Goal: Information Seeking & Learning: Find contact information

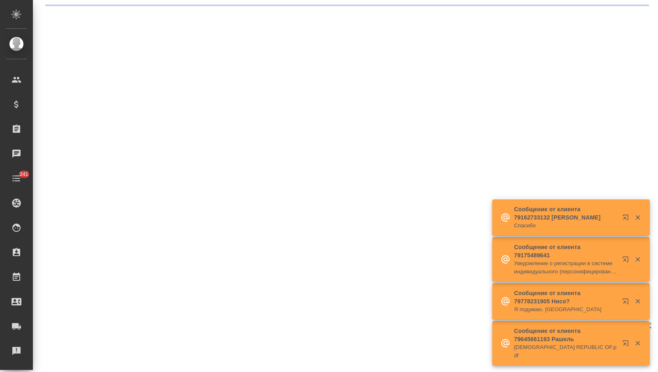
select select "RU"
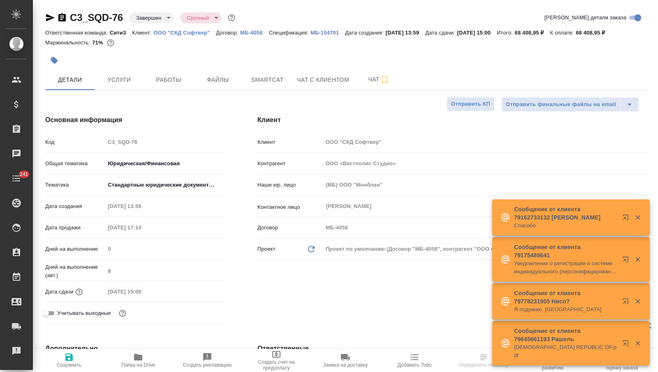
type textarea "x"
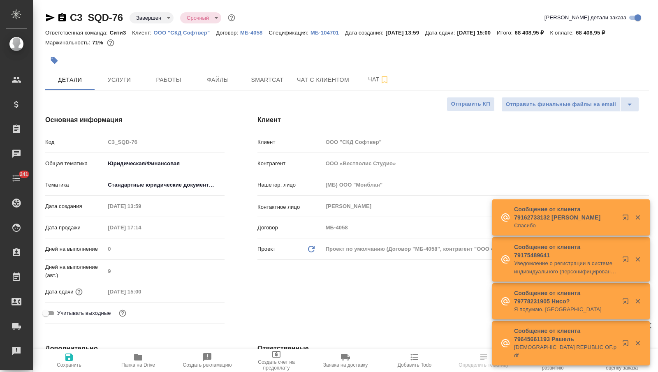
type textarea "x"
click at [328, 33] on p "МБ-104701" at bounding box center [328, 33] width 35 height 6
type textarea "x"
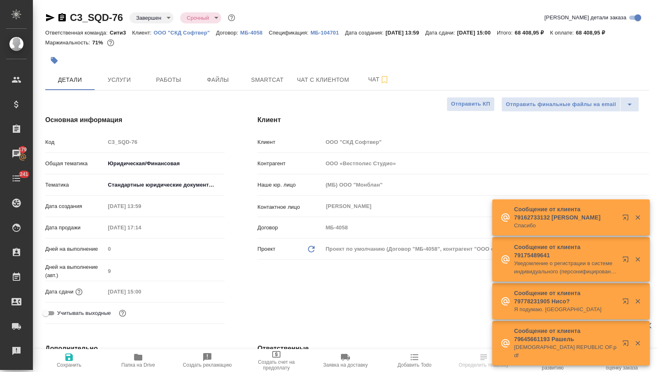
select select "RU"
type textarea "x"
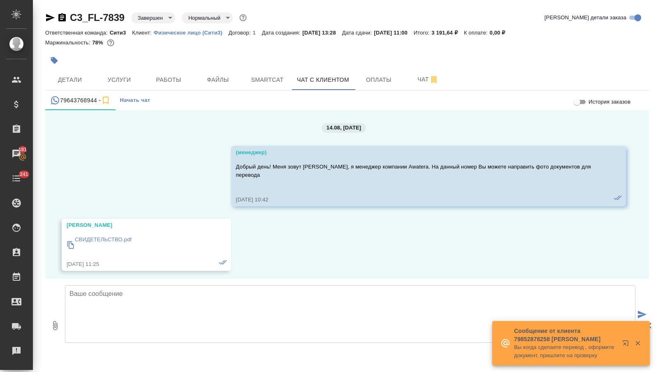
scroll to position [24298, 0]
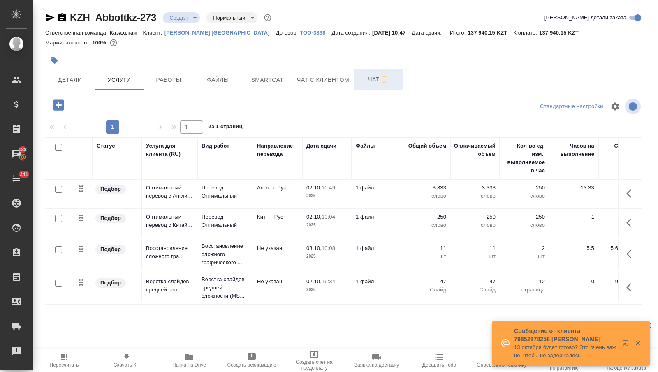
click at [362, 81] on span "Чат" at bounding box center [378, 79] width 39 height 10
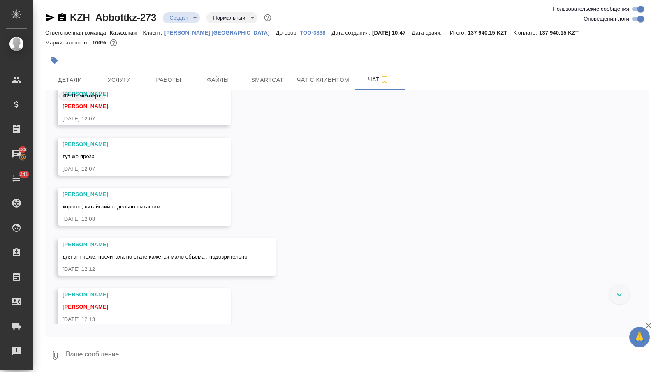
scroll to position [663, 0]
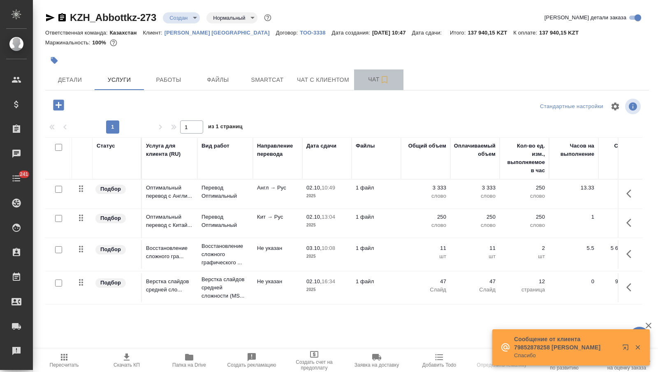
click at [370, 80] on span "Чат" at bounding box center [378, 79] width 39 height 10
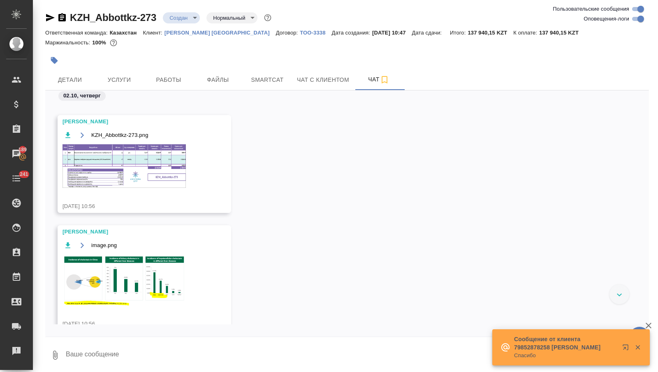
scroll to position [69, 0]
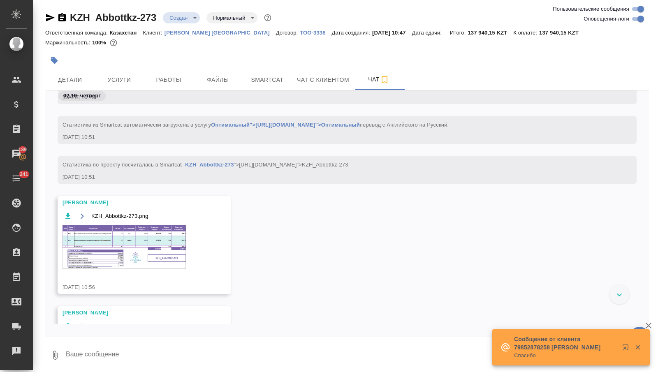
click at [155, 251] on img at bounding box center [124, 247] width 123 height 44
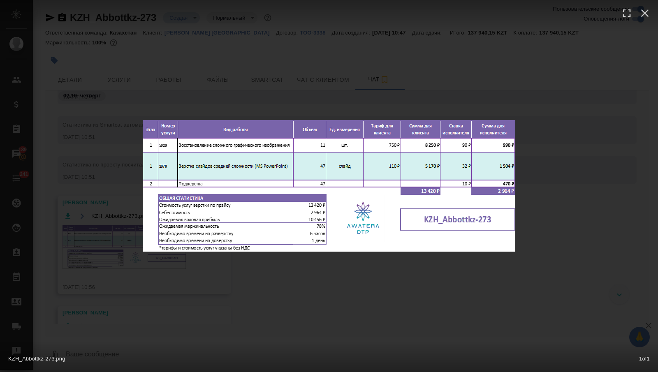
click at [148, 280] on div "KZH_Abbottkz-273.png 1 of 1" at bounding box center [329, 186] width 658 height 372
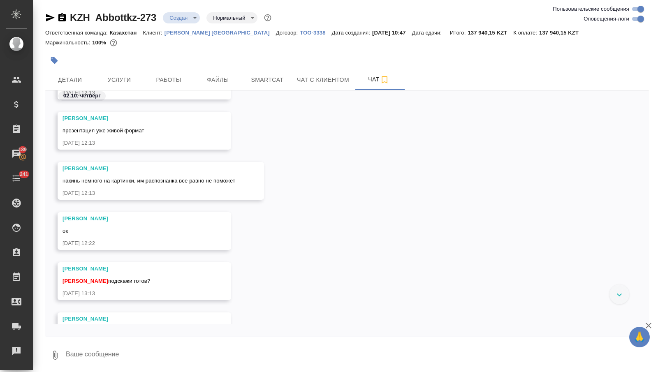
scroll to position [901, 0]
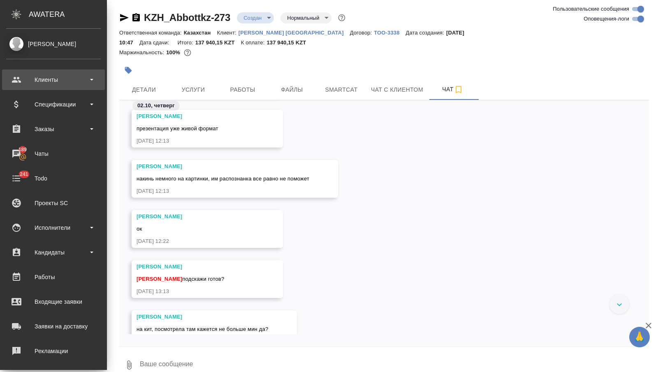
click at [28, 76] on div "Клиенты" at bounding box center [53, 80] width 95 height 12
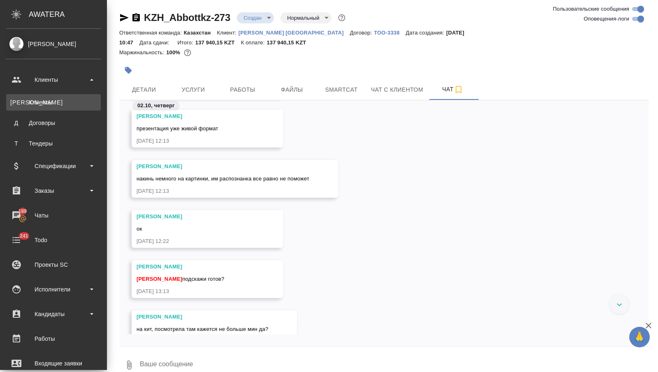
click at [34, 95] on link "К Клиенты" at bounding box center [53, 102] width 95 height 16
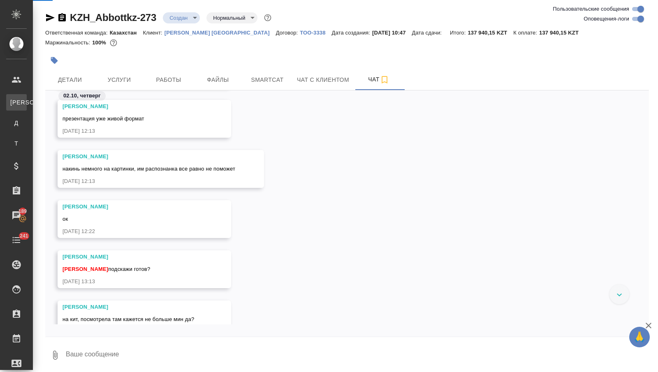
select select "RU"
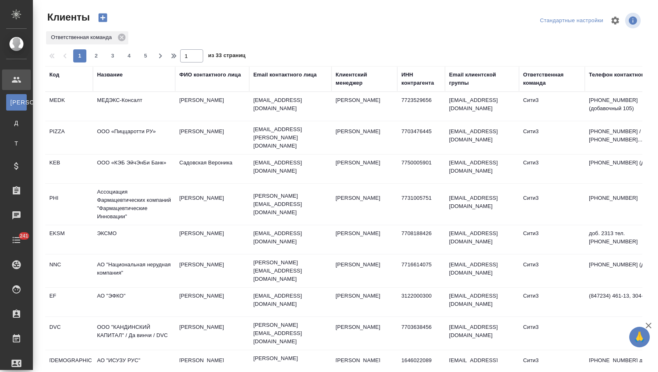
click at [99, 72] on div "Название" at bounding box center [110, 75] width 26 height 8
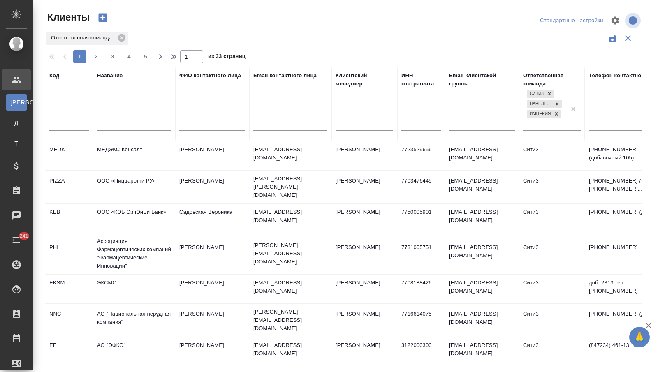
click at [128, 125] on input "text" at bounding box center [134, 125] width 74 height 10
type input "c"
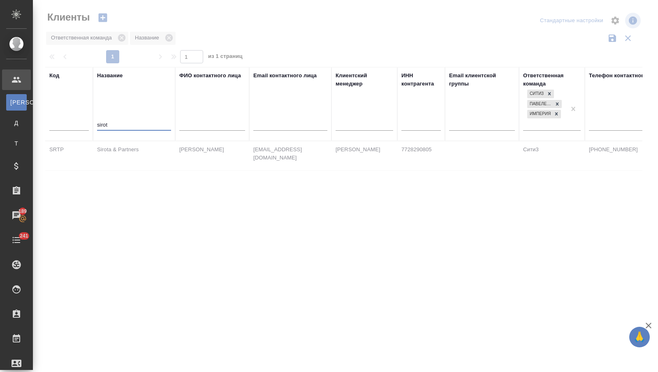
click at [130, 153] on td "Sirota & Partners" at bounding box center [134, 155] width 82 height 29
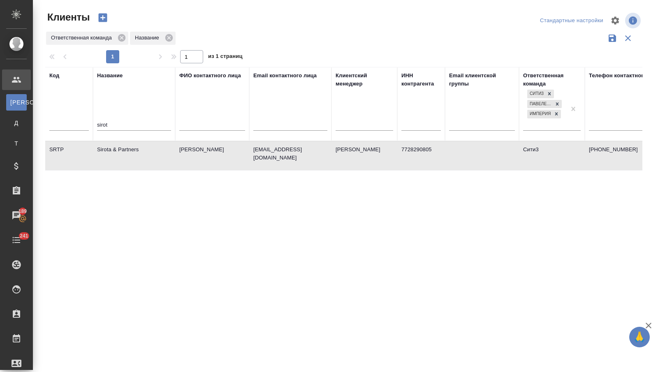
click at [129, 153] on td "Sirota & Partners" at bounding box center [134, 155] width 82 height 29
click at [99, 124] on input "sirot" at bounding box center [134, 125] width 74 height 10
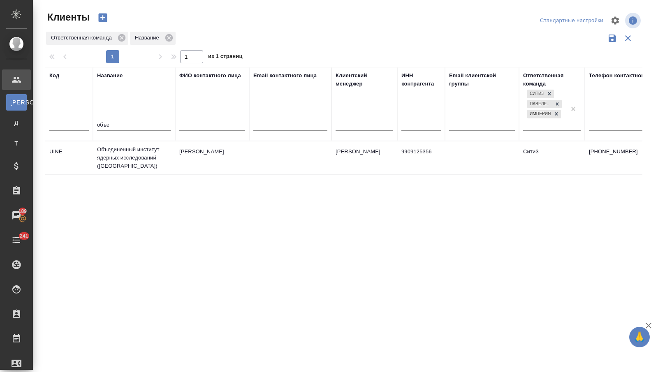
click at [125, 154] on td "Объединенный институт ядерных исследований (ОИЯИ)" at bounding box center [134, 157] width 82 height 33
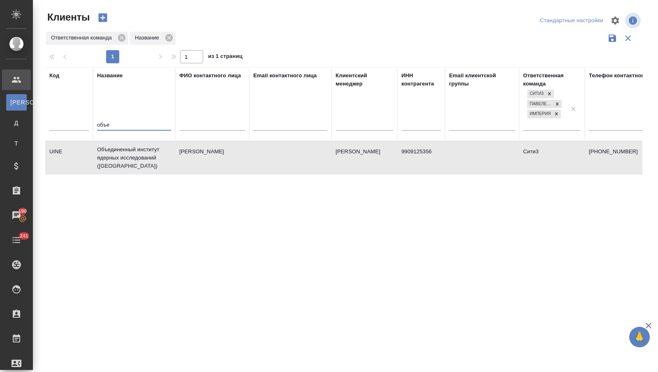
drag, startPoint x: 120, startPoint y: 124, endPoint x: 92, endPoint y: 123, distance: 27.6
click at [92, 123] on tr "Код Название объе ФИО контактного лица Email контактного лица Клиентский менедж…" at bounding box center [356, 104] width 622 height 74
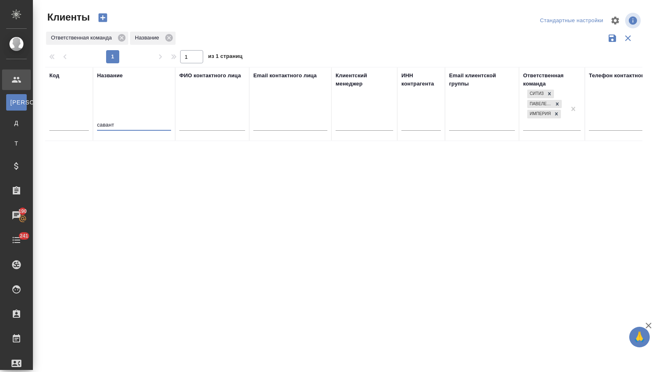
click at [104, 124] on input "савант" at bounding box center [134, 125] width 74 height 10
click at [100, 123] on input "савант" at bounding box center [134, 125] width 74 height 10
click at [107, 122] on input "савант" at bounding box center [134, 125] width 74 height 10
click at [122, 122] on input "савант" at bounding box center [134, 125] width 74 height 10
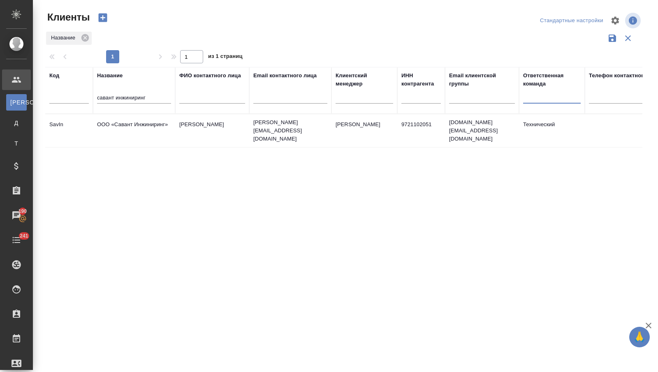
click at [172, 120] on td "ООО «Савант Инжиниринг»" at bounding box center [134, 130] width 82 height 29
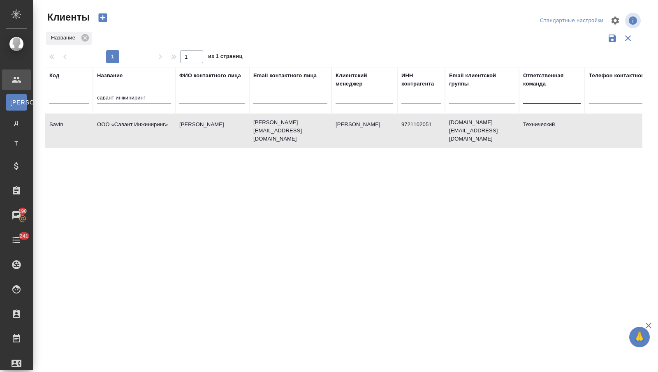
click at [172, 120] on td "ООО «Савант Инжиниринг»" at bounding box center [134, 130] width 82 height 29
drag, startPoint x: 157, startPoint y: 92, endPoint x: 80, endPoint y: 94, distance: 77.3
click at [80, 94] on tr "Код Название савант инжиниринг ФИО контактного лица Email контактного лица Клие…" at bounding box center [356, 90] width 622 height 47
drag, startPoint x: 151, startPoint y: 102, endPoint x: 63, endPoint y: 104, distance: 87.6
click at [61, 104] on tr "Код Название савант инжиниринг ФИО контактного лица Email контактного лица Клие…" at bounding box center [356, 90] width 622 height 47
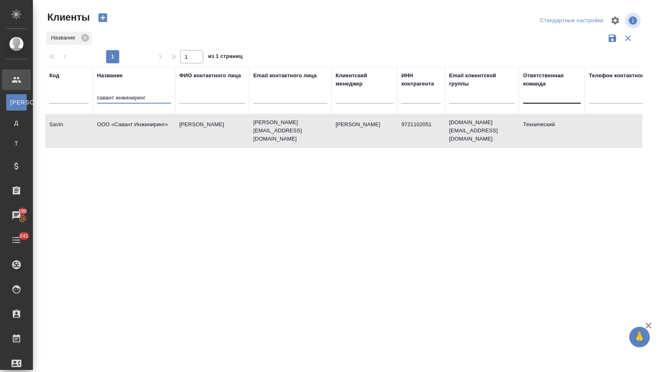
drag, startPoint x: 160, startPoint y: 97, endPoint x: 70, endPoint y: 97, distance: 89.7
click at [70, 97] on tr "Код Название савант инжиниринг ФИО контактного лица Email контактного лица Клие…" at bounding box center [356, 90] width 622 height 47
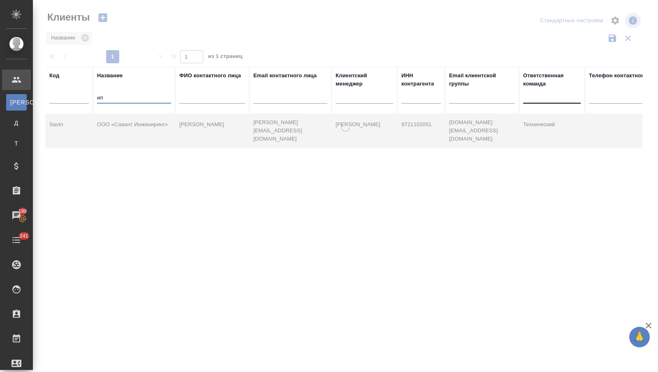
type input "и"
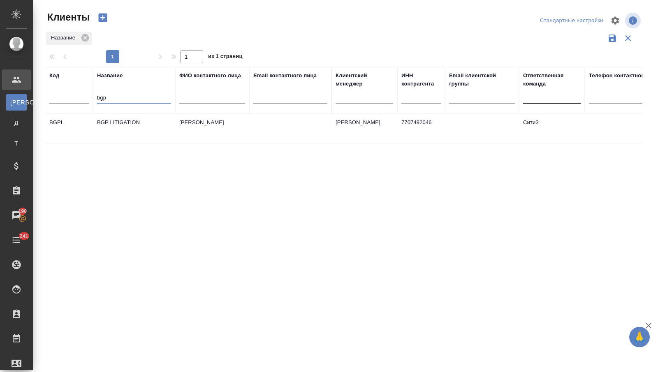
click at [114, 119] on td "BGP LITIGATION" at bounding box center [134, 128] width 82 height 29
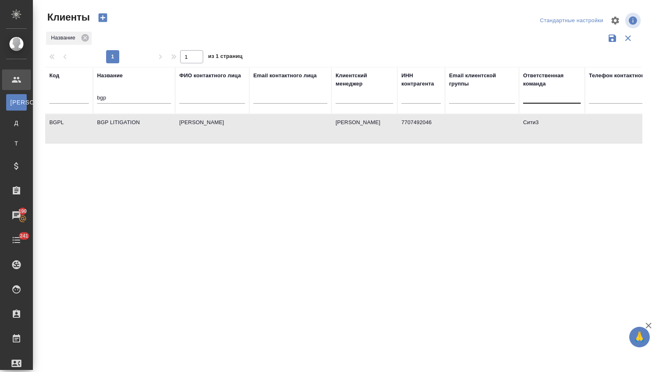
click at [114, 119] on td "BGP LITIGATION" at bounding box center [134, 128] width 82 height 29
drag, startPoint x: 109, startPoint y: 95, endPoint x: 88, endPoint y: 95, distance: 20.6
click at [88, 95] on tr "Код Название bgp ФИО контактного лица Email контактного лица Клиентский менедже…" at bounding box center [356, 90] width 622 height 47
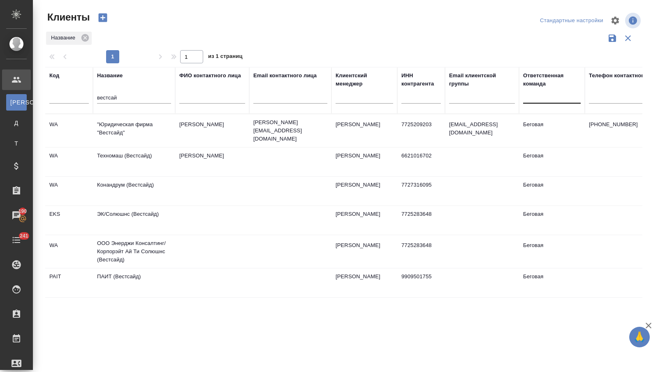
click at [142, 134] on td ""Юридическая фирма "Вестсайд"" at bounding box center [134, 130] width 82 height 29
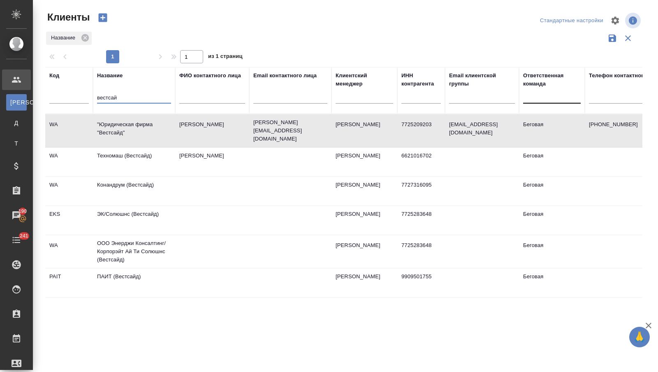
click at [109, 97] on input "вестсай" at bounding box center [134, 98] width 74 height 10
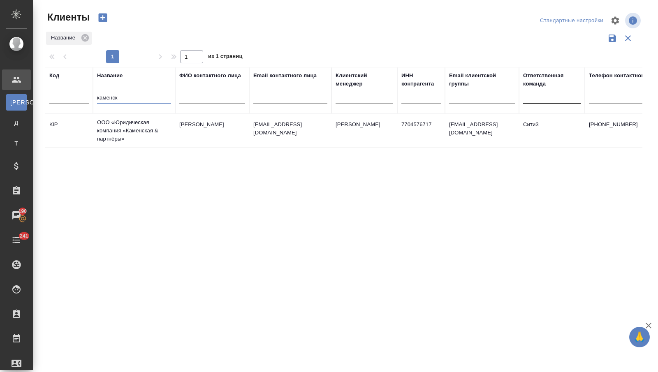
click at [127, 126] on td "ООО «Юридическая компания «Каменская & партнёры»" at bounding box center [134, 130] width 82 height 33
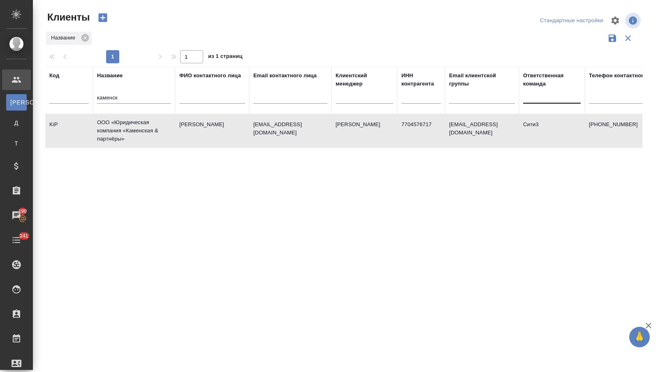
click at [127, 126] on td "ООО «Юридическая компания «Каменская & партнёры»" at bounding box center [134, 130] width 82 height 33
drag, startPoint x: 120, startPoint y: 105, endPoint x: 124, endPoint y: 104, distance: 4.3
click at [121, 104] on div "каменск" at bounding box center [134, 99] width 74 height 20
drag, startPoint x: 131, startPoint y: 101, endPoint x: 69, endPoint y: 100, distance: 61.7
click at [69, 100] on tr "Код Название каменск ФИО контактного лица Email контактного лица Клиентский мен…" at bounding box center [356, 90] width 622 height 47
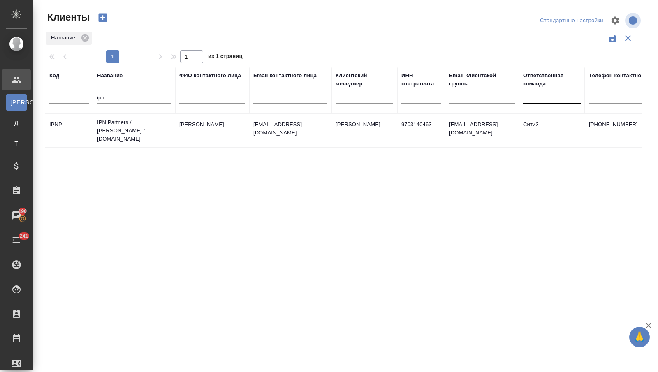
click at [124, 126] on td "IPN Partners / АйПиЭн Партнерс / ipnpartners.com" at bounding box center [134, 130] width 82 height 33
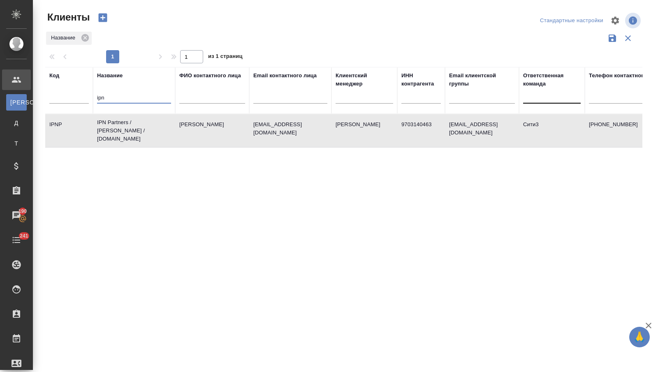
drag, startPoint x: 132, startPoint y: 101, endPoint x: 88, endPoint y: 97, distance: 43.7
click at [88, 97] on tr "Код Название ipn ФИО контактного лица Email контактного лица Клиентский менедже…" at bounding box center [356, 90] width 622 height 47
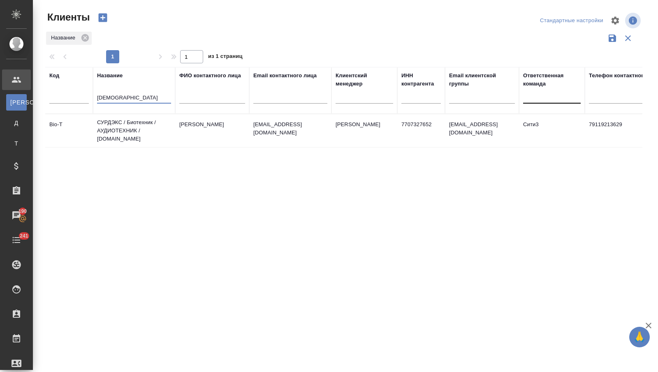
click at [128, 128] on td "СУРДЭКС / Биотехник / АУДИОТЕХНИК / audiotechnik.ru" at bounding box center [134, 130] width 82 height 33
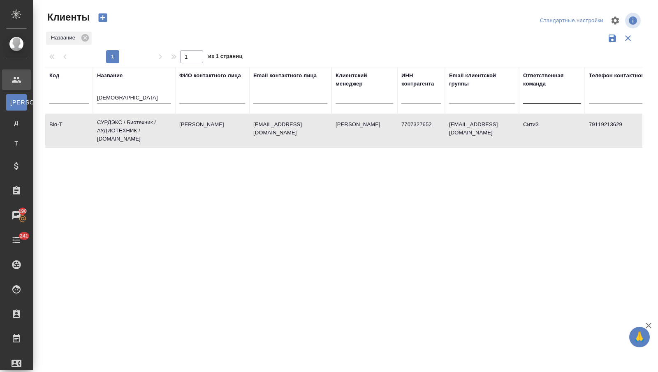
click at [128, 128] on td "СУРДЭКС / Биотехник / АУДИОТЕХНИК / audiotechnik.ru" at bounding box center [134, 130] width 82 height 33
click at [118, 104] on div "сурд" at bounding box center [134, 99] width 74 height 20
drag, startPoint x: 117, startPoint y: 97, endPoint x: 87, endPoint y: 97, distance: 30.0
click at [87, 97] on tr "Код Название сурд ФИО контактного лица Email контактного лица Клиентский менедж…" at bounding box center [356, 90] width 622 height 47
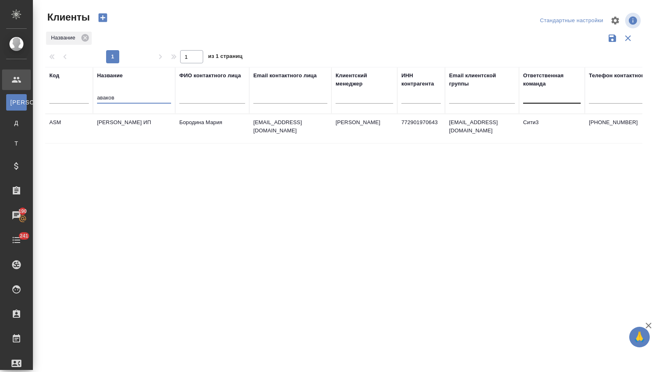
click at [114, 129] on td "АВАКОВ СУРЕН МИРЗОЕВИЧ ИП" at bounding box center [134, 128] width 82 height 29
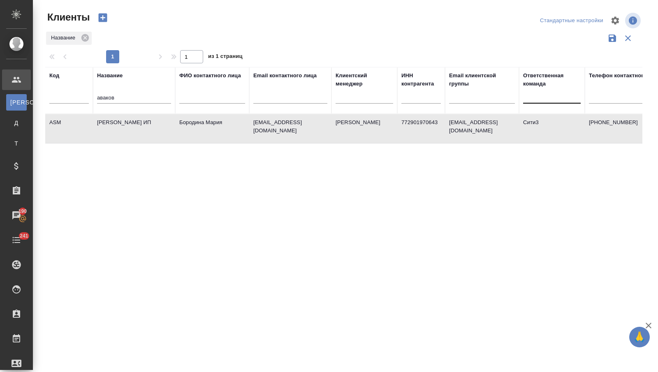
click at [114, 129] on td "АВАКОВ СУРЕН МИРЗОЕВИЧ ИП" at bounding box center [134, 128] width 82 height 29
drag, startPoint x: 117, startPoint y: 92, endPoint x: 104, endPoint y: 95, distance: 12.7
click at [103, 95] on div "аваков" at bounding box center [134, 99] width 74 height 20
drag, startPoint x: 124, startPoint y: 95, endPoint x: 85, endPoint y: 94, distance: 39.1
click at [85, 94] on tr "Код Название аваков ФИО контактного лица Email контактного лица Клиентский мене…" at bounding box center [356, 90] width 622 height 47
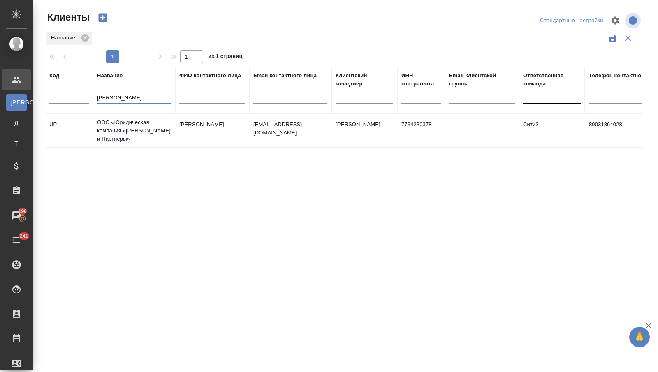
click at [116, 125] on td "ООО «Юридическая компания «Усков и Партнеры»" at bounding box center [134, 130] width 82 height 33
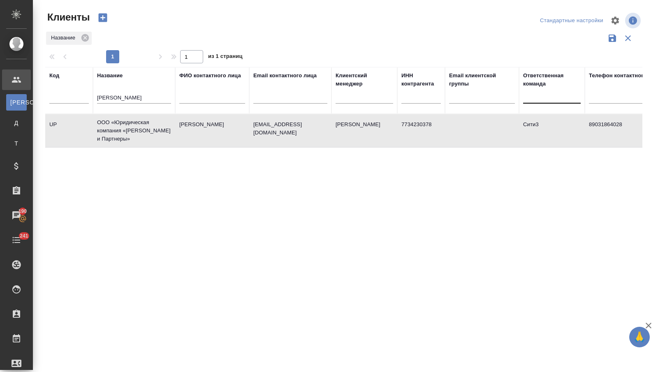
click at [116, 125] on td "ООО «Юридическая компания «Усков и Партнеры»" at bounding box center [134, 130] width 82 height 33
drag, startPoint x: 111, startPoint y: 97, endPoint x: 78, endPoint y: 95, distance: 33.4
click at [79, 97] on tr "Код Название усков ФИО контактного лица Email контактного лица Клиентский менед…" at bounding box center [356, 90] width 622 height 47
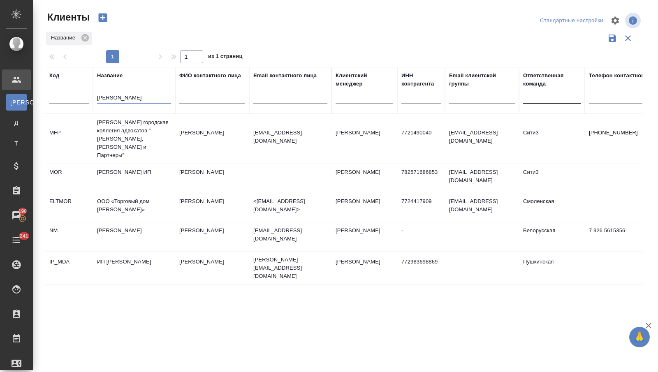
click at [113, 128] on td "Московская городская коллегия адвокатов "Морозов, Федоров и Партнеры"" at bounding box center [134, 138] width 82 height 49
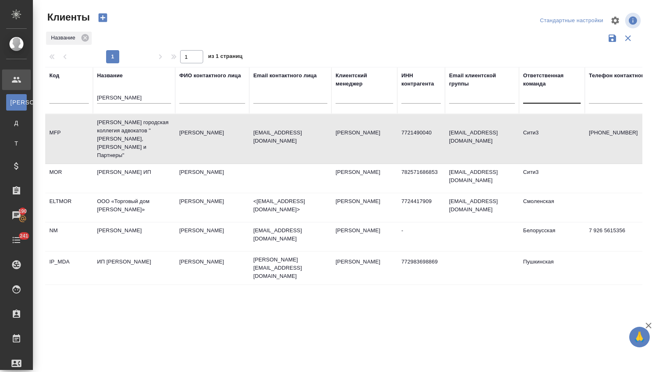
click at [113, 128] on td "Московская городская коллегия адвокатов "Морозов, Федоров и Партнеры"" at bounding box center [134, 138] width 82 height 49
drag, startPoint x: 125, startPoint y: 94, endPoint x: 85, endPoint y: 95, distance: 39.5
click at [89, 95] on tr "Код Название морозов ФИО контактного лица Email контактного лица Клиентский мен…" at bounding box center [356, 90] width 622 height 47
click at [98, 95] on input "морозов" at bounding box center [134, 98] width 74 height 10
click at [98, 96] on input "морозов" at bounding box center [134, 98] width 74 height 10
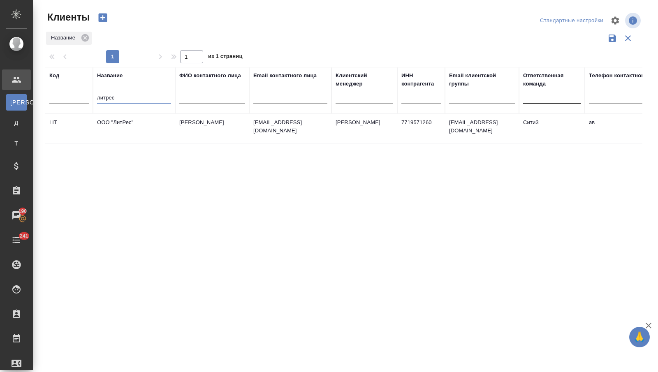
type input "литрес"
click at [126, 134] on td "ООО "ЛитРес"" at bounding box center [134, 128] width 82 height 29
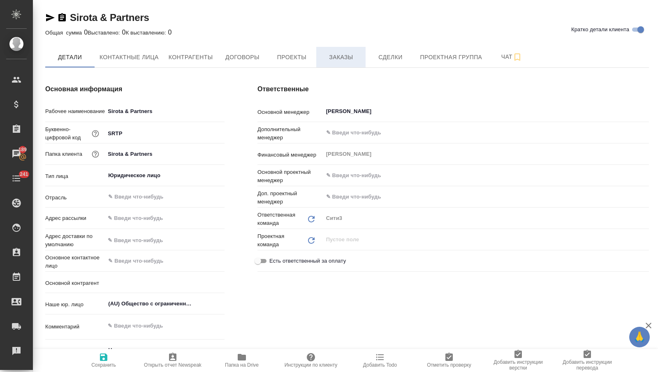
click at [339, 60] on span "Заказы" at bounding box center [340, 57] width 39 height 10
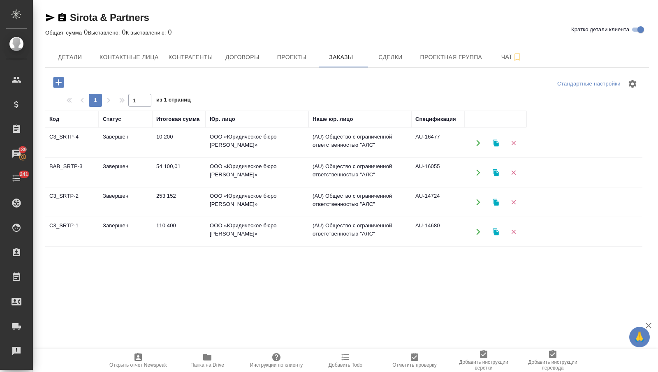
click at [173, 141] on td "10 200" at bounding box center [178, 143] width 53 height 29
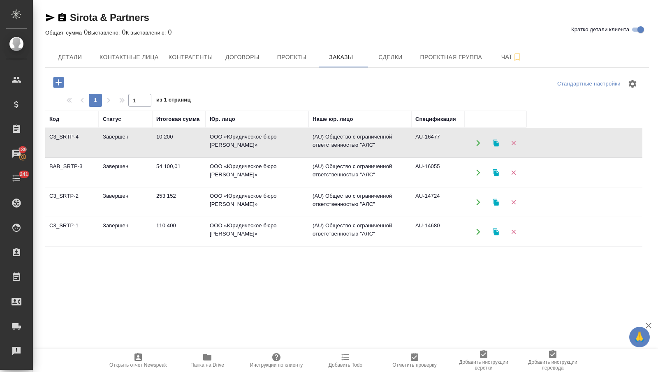
click at [186, 179] on td "54 100,01" at bounding box center [178, 172] width 53 height 29
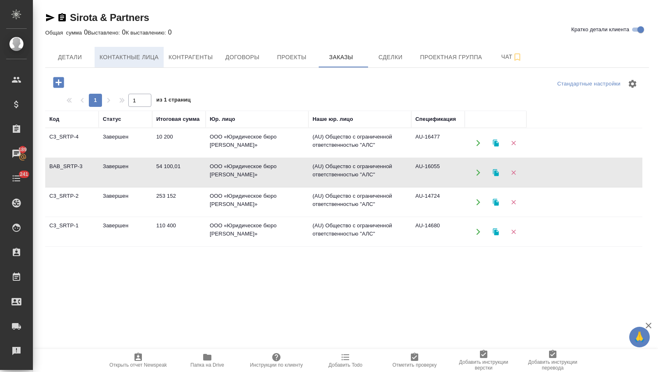
click at [126, 63] on button "Контактные лица" at bounding box center [129, 57] width 69 height 21
select select "RU"
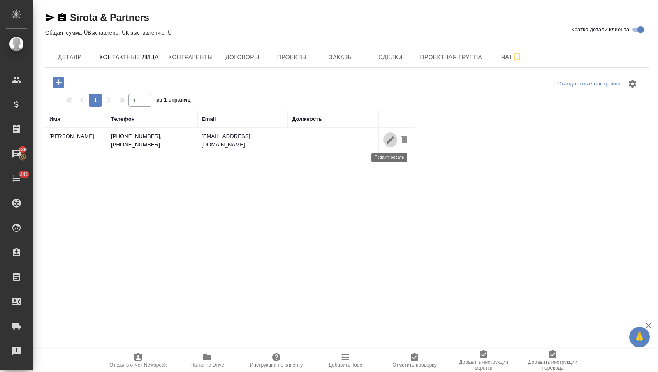
click at [387, 135] on icon "button" at bounding box center [390, 140] width 10 height 10
type input "Артем"
type input "Сирота"
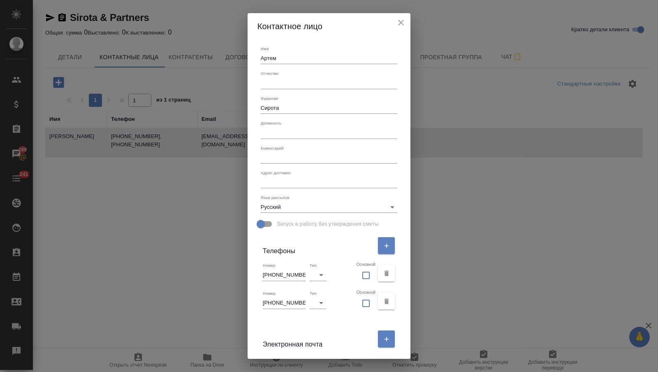
scroll to position [93, 0]
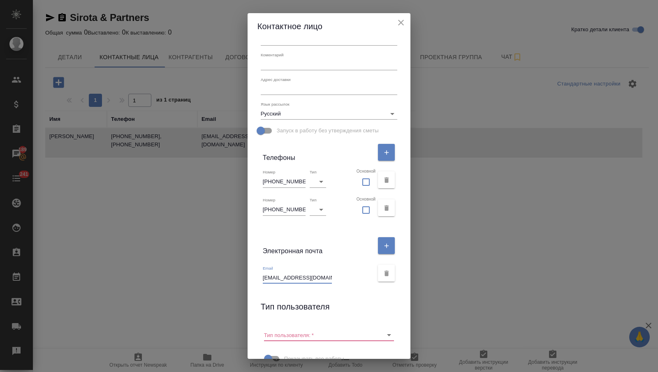
click at [290, 281] on input "artem.sirota@sirotapartners.com" at bounding box center [297, 278] width 69 height 12
click at [290, 276] on input "artem.sirota@sirotapartners.com" at bounding box center [297, 278] width 69 height 12
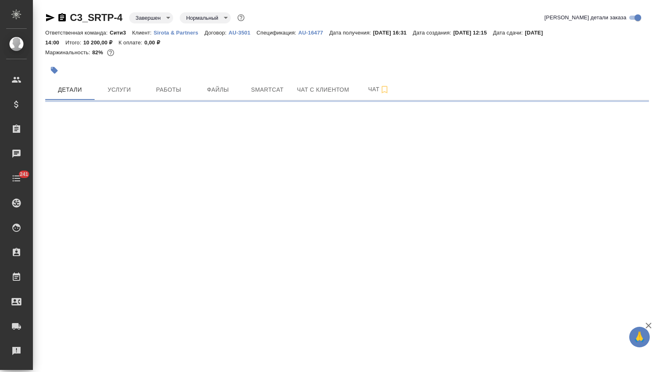
select select "RU"
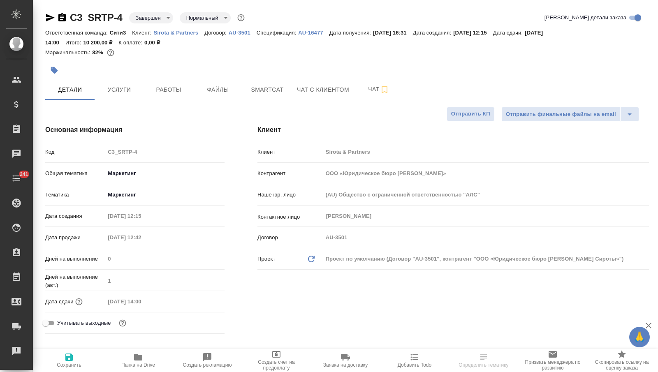
type textarea "x"
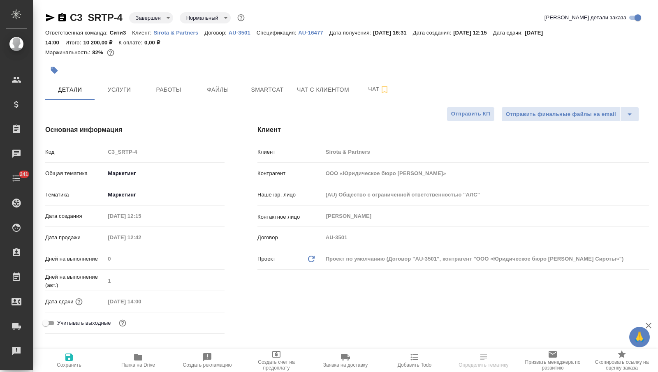
type textarea "x"
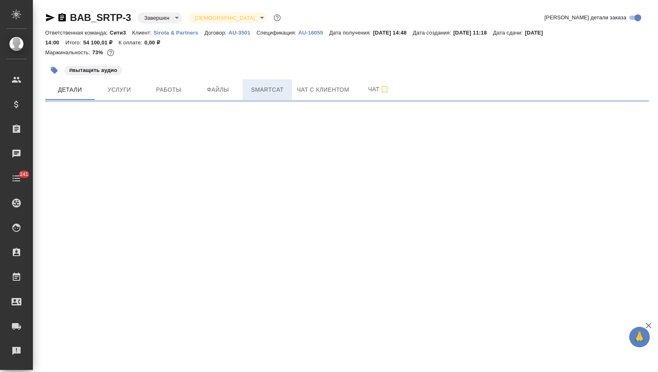
select select "RU"
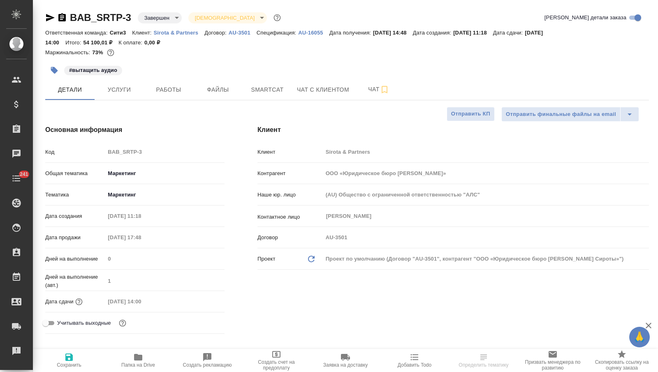
type textarea "x"
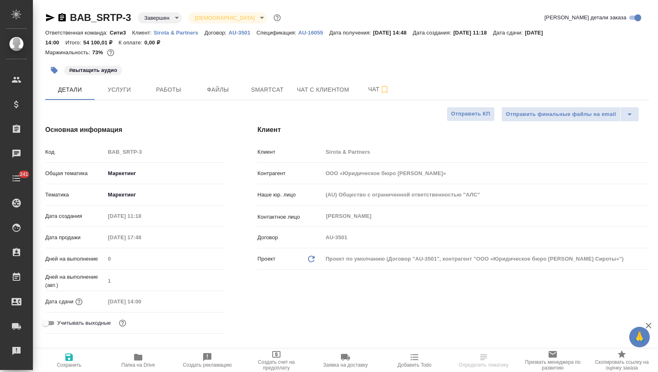
type textarea "x"
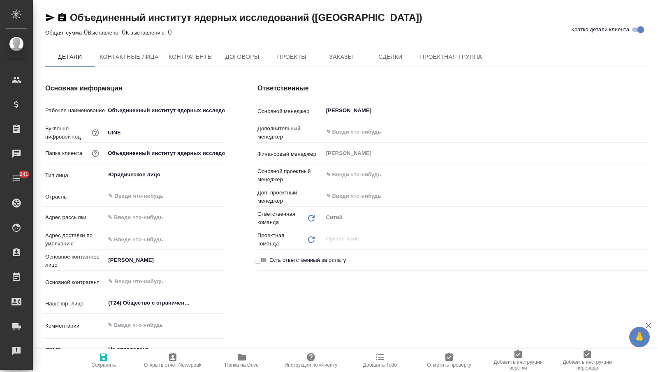
type textarea "x"
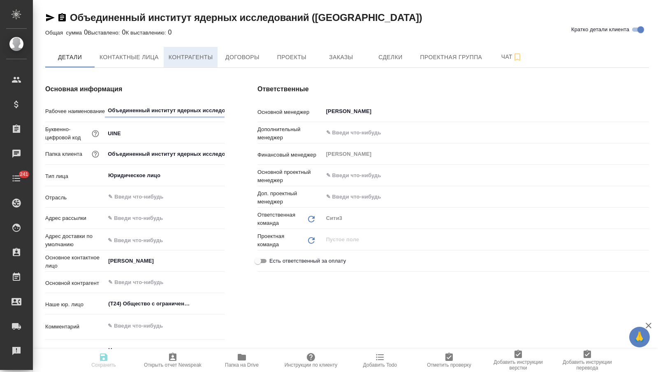
type textarea "x"
click at [127, 60] on span "Контактные лица" at bounding box center [129, 57] width 59 height 10
select select "RU"
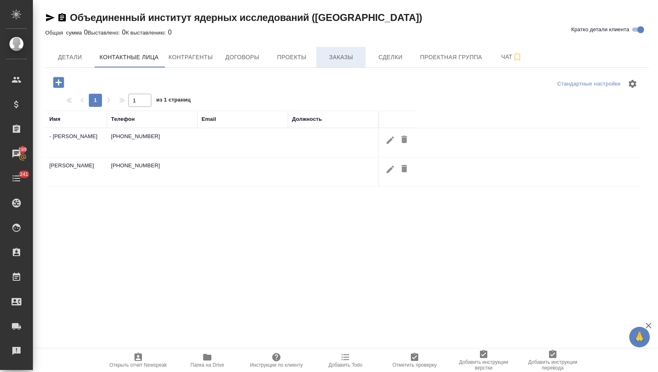
click at [343, 58] on span "Заказы" at bounding box center [340, 57] width 39 height 10
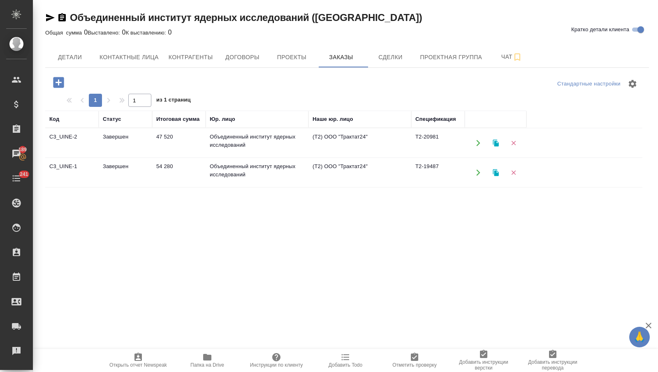
click at [128, 145] on td "Завершен" at bounding box center [125, 143] width 53 height 29
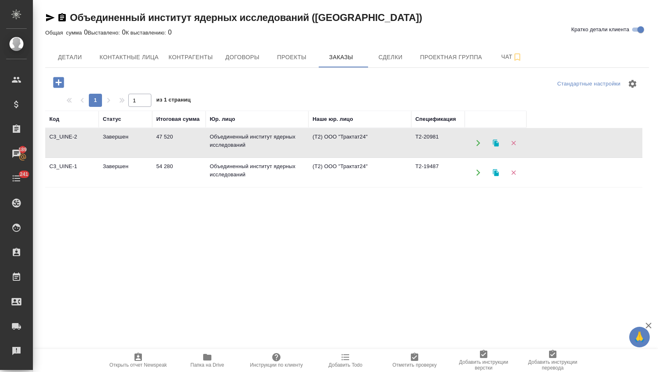
click at [128, 145] on td "Завершен" at bounding box center [125, 143] width 53 height 29
click at [144, 51] on button "Контактные лица" at bounding box center [129, 57] width 69 height 21
select select "RU"
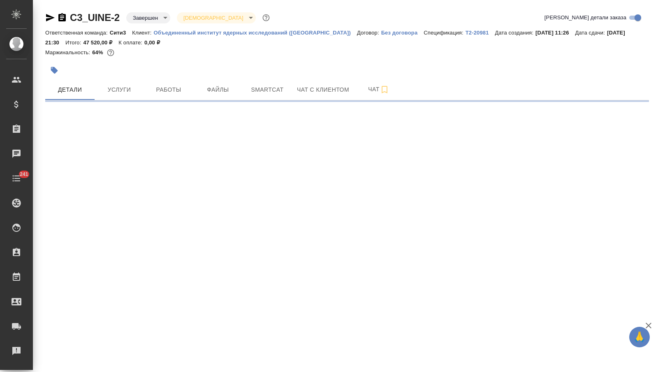
select select "RU"
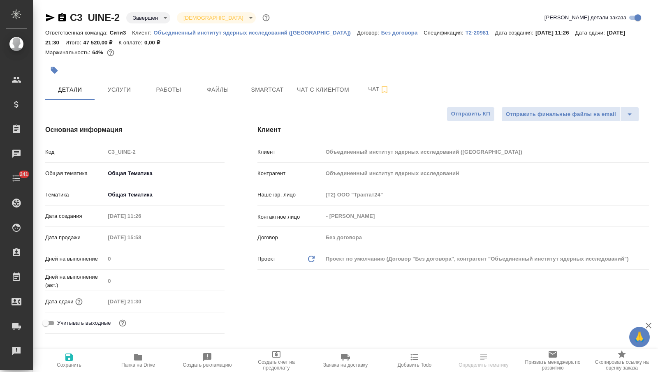
type textarea "x"
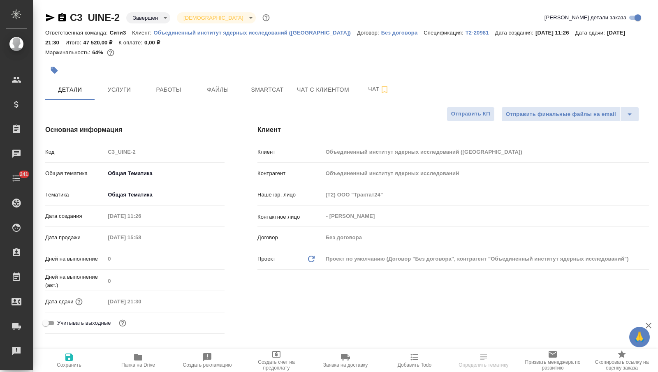
type textarea "x"
drag, startPoint x: 122, startPoint y: 15, endPoint x: 68, endPoint y: 15, distance: 53.5
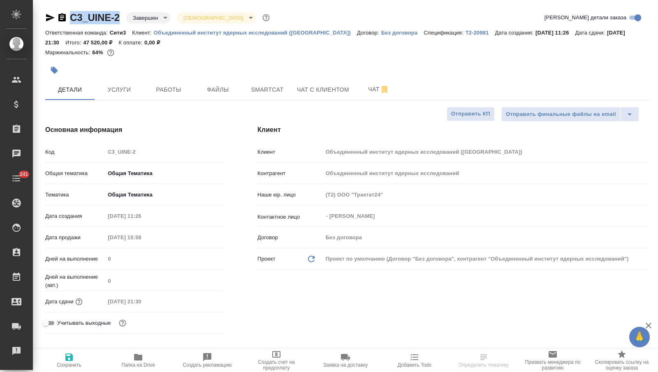
click at [68, 16] on div "C3_UINE-2 Завершен closed [DEMOGRAPHIC_DATA] holyTrinity" at bounding box center [158, 17] width 226 height 13
copy link "C3_UINE-2"
type textarea "x"
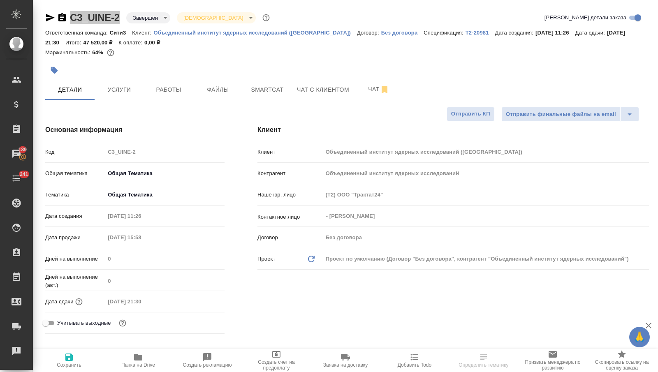
select select "RU"
type textarea "x"
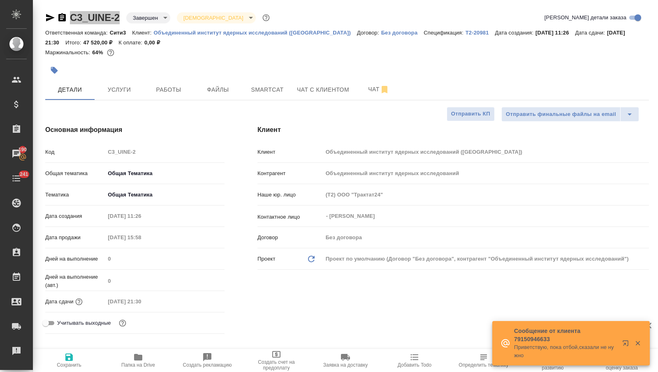
type textarea "x"
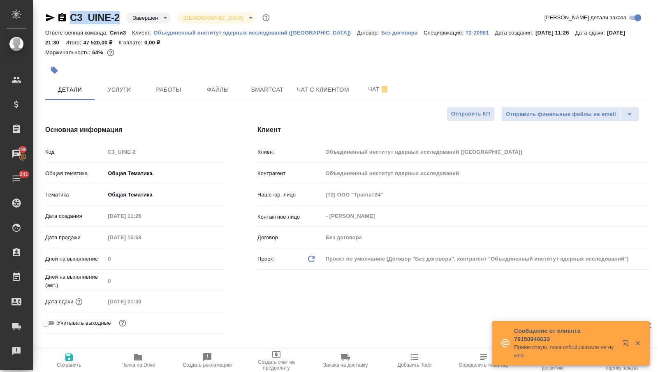
type textarea "x"
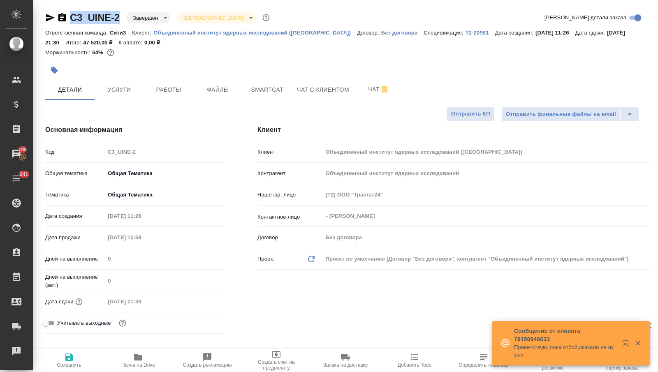
type textarea "x"
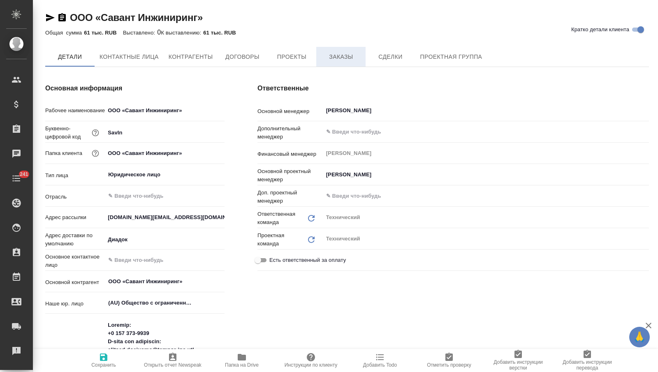
type textarea "x"
click at [336, 55] on span "Заказы" at bounding box center [340, 57] width 39 height 10
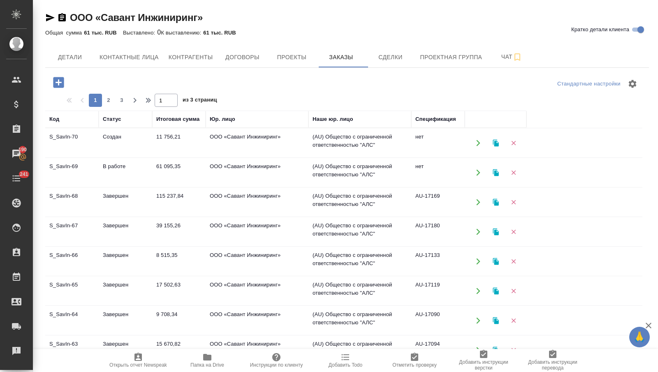
click at [139, 141] on td "Создан" at bounding box center [125, 143] width 53 height 29
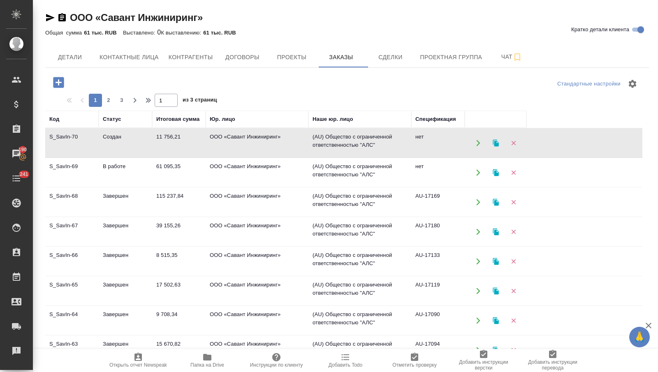
click at [139, 141] on td "Создан" at bounding box center [125, 143] width 53 height 29
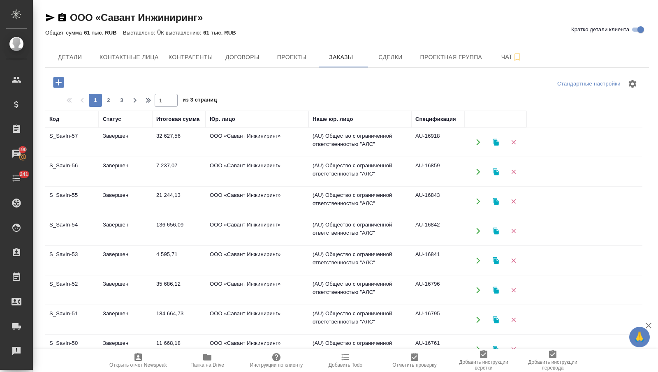
scroll to position [433, 0]
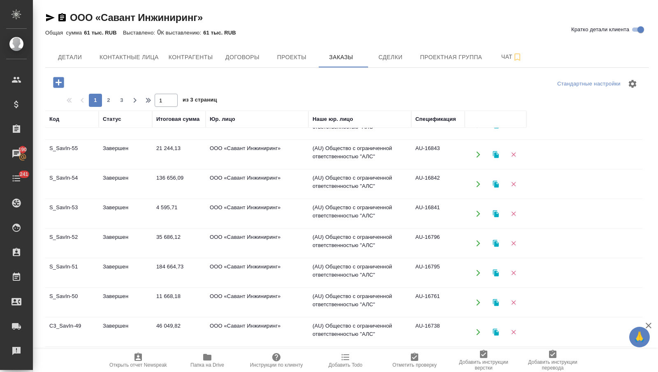
click at [173, 333] on td "46 049,82" at bounding box center [178, 332] width 53 height 29
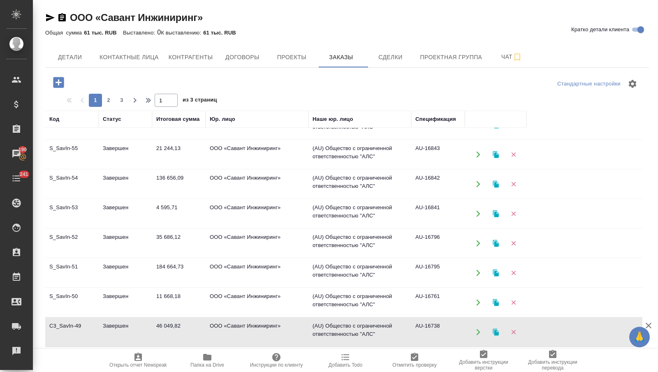
click at [173, 333] on td "46 049,82" at bounding box center [178, 332] width 53 height 29
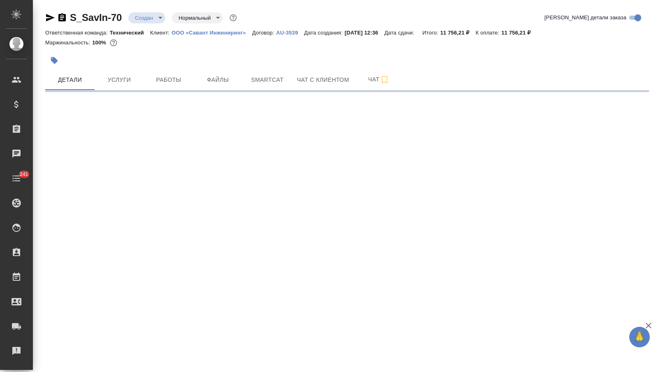
select select "RU"
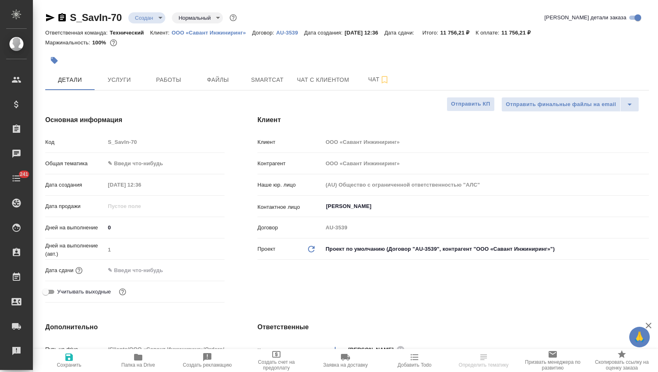
type textarea "x"
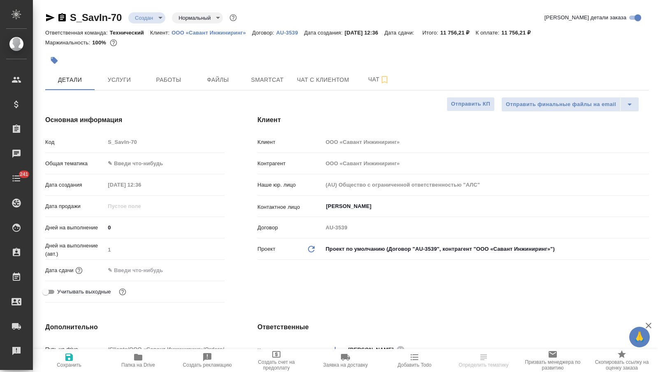
type textarea "x"
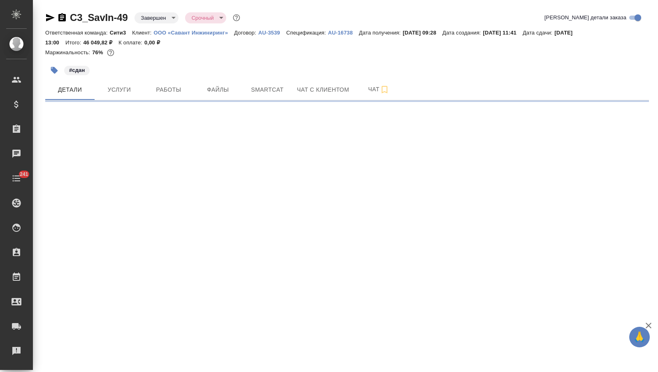
select select "RU"
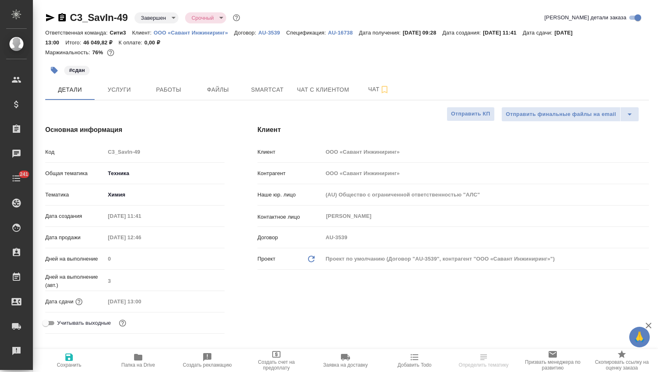
type textarea "x"
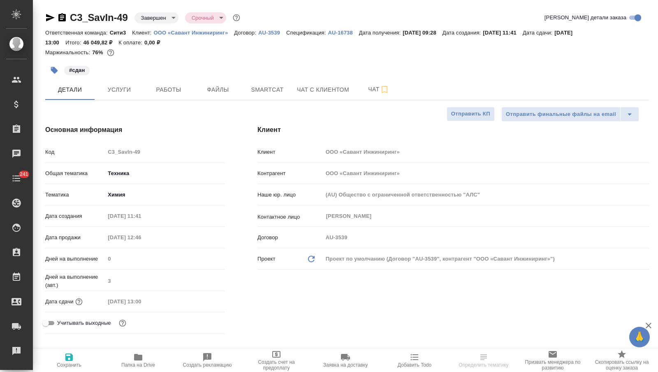
type textarea "x"
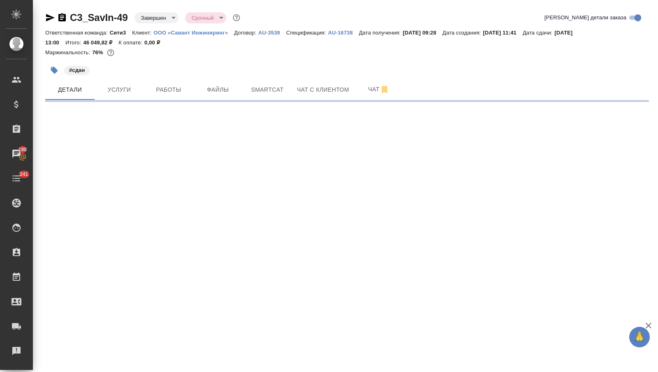
select select "RU"
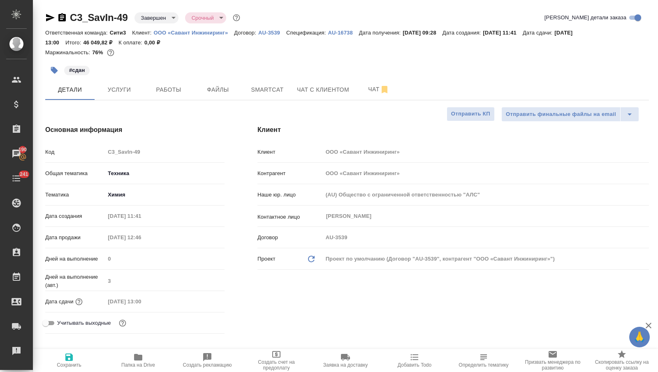
type textarea "x"
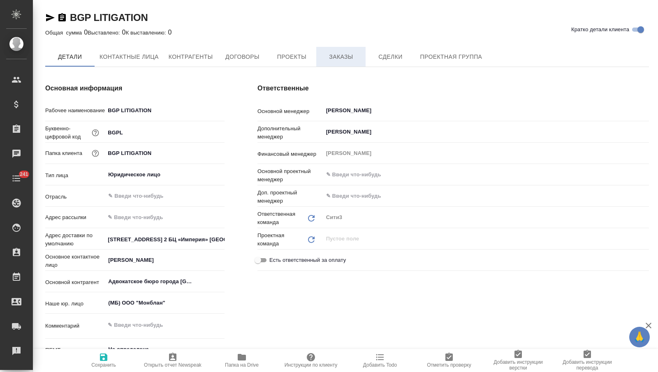
click at [316, 52] on button "Проекты" at bounding box center [291, 57] width 49 height 20
type textarea "x"
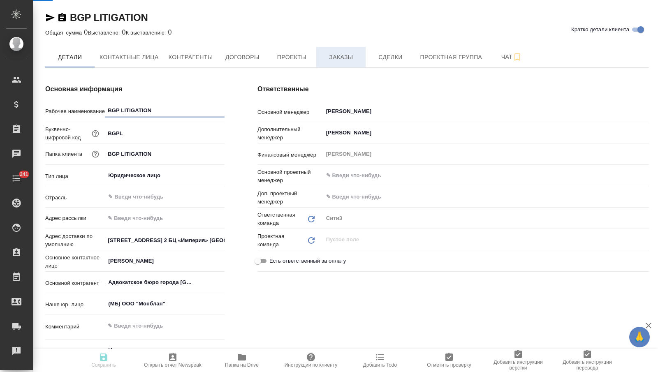
type textarea "x"
click at [329, 57] on span "Заказы" at bounding box center [340, 57] width 39 height 10
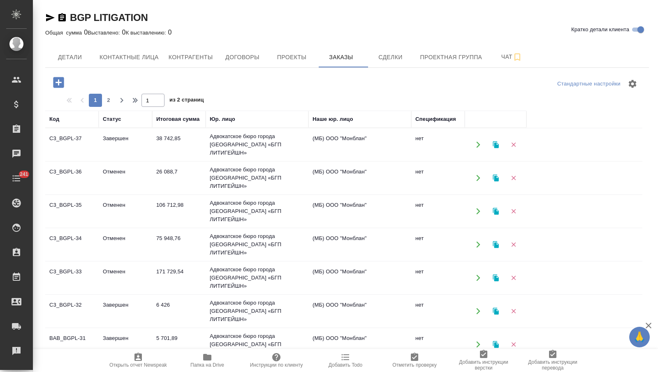
click at [164, 148] on td "38 742,85" at bounding box center [178, 144] width 53 height 29
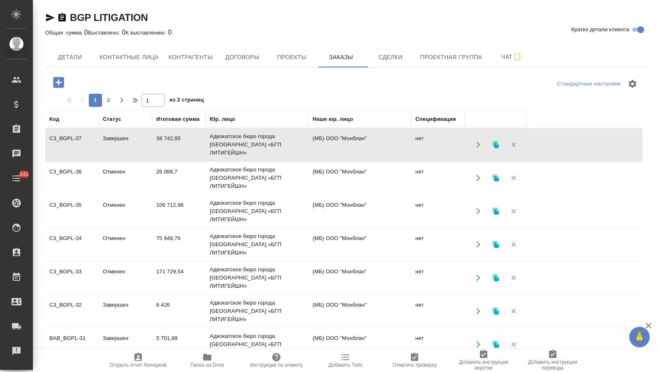
click at [164, 148] on td "38 742,85" at bounding box center [178, 144] width 53 height 29
click at [178, 169] on td "26 088,7" at bounding box center [178, 178] width 53 height 29
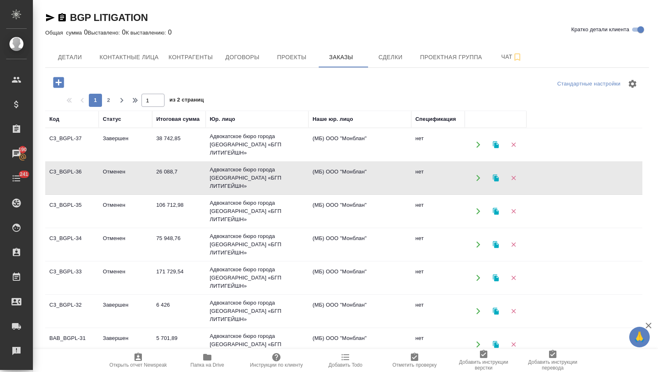
click at [178, 169] on td "26 088,7" at bounding box center [178, 178] width 53 height 29
click at [206, 195] on td "Адвокатское бюро города Москвы «БГП ЛИТИГЕЙШН»" at bounding box center [257, 211] width 103 height 33
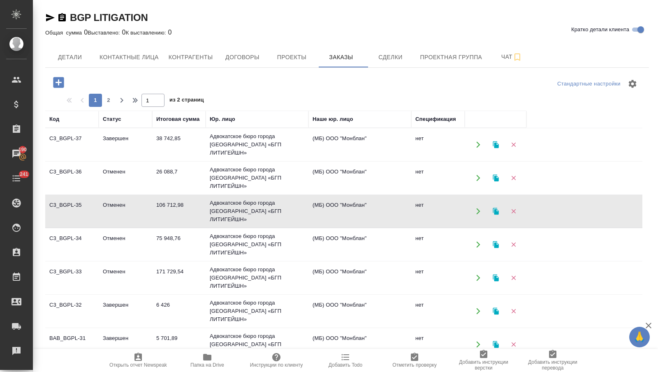
click at [195, 230] on td "75 948,76" at bounding box center [178, 244] width 53 height 29
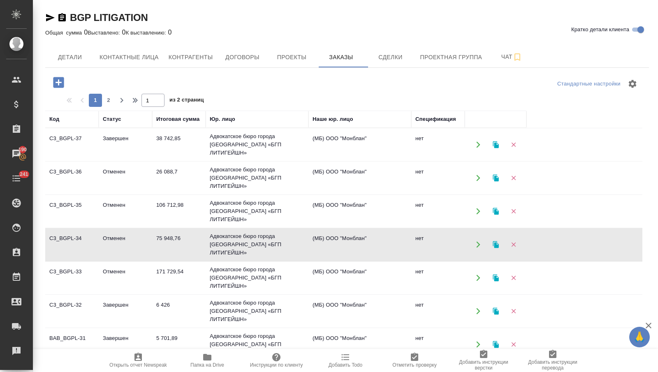
click at [195, 230] on td "75 948,76" at bounding box center [178, 244] width 53 height 29
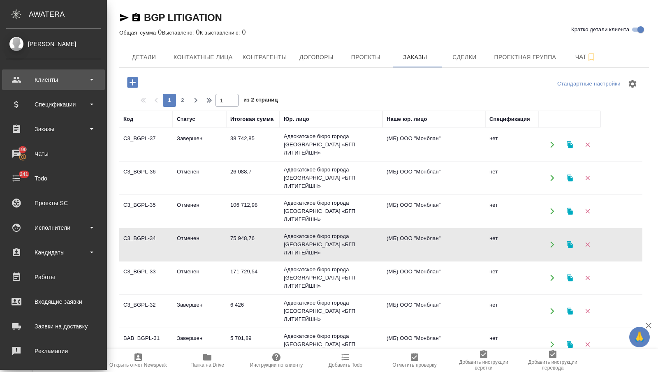
click at [23, 79] on div "Клиенты" at bounding box center [53, 80] width 95 height 12
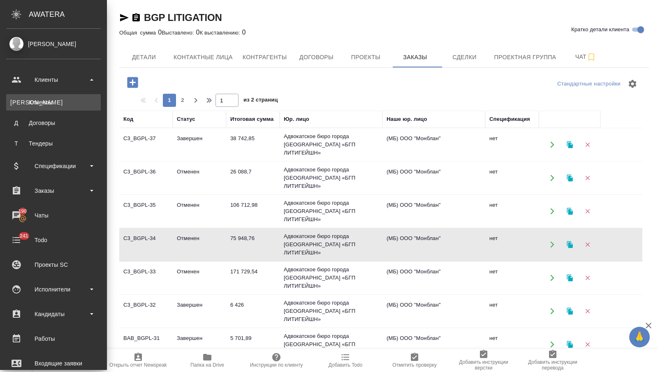
click at [46, 109] on link "К Клиенты" at bounding box center [53, 102] width 95 height 16
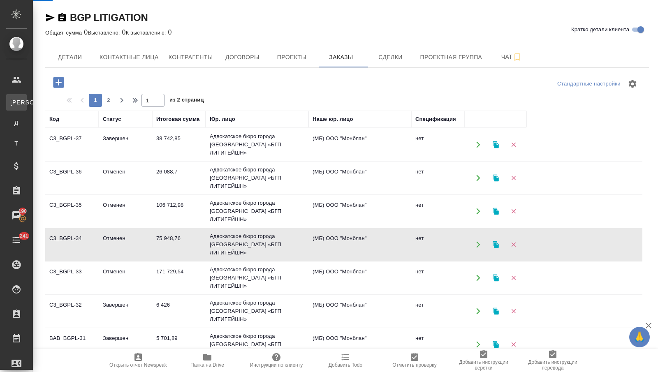
select select "RU"
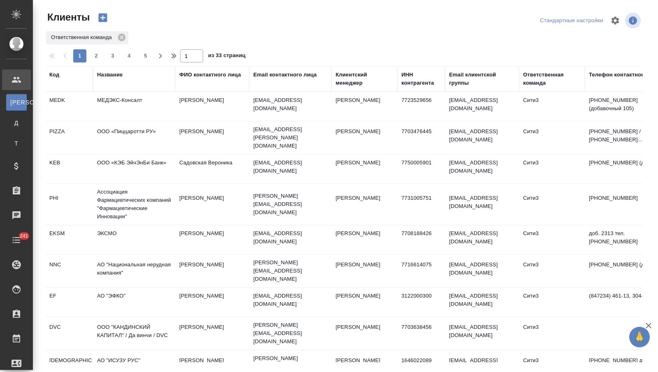
click at [104, 74] on div "Название" at bounding box center [110, 75] width 26 height 8
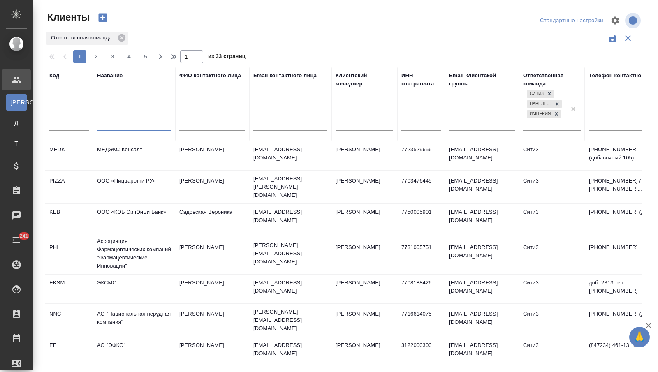
click at [106, 123] on input "text" at bounding box center [134, 125] width 74 height 10
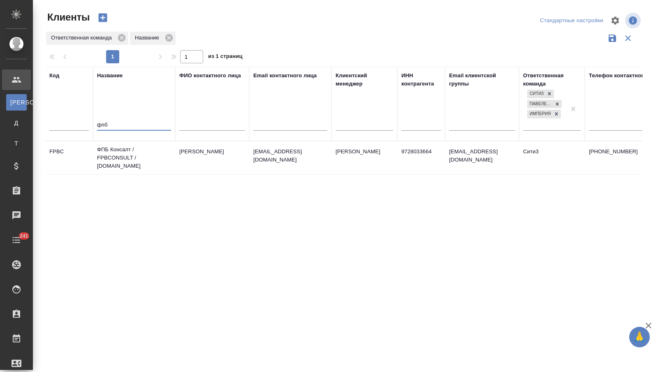
type input "фпб"
click at [117, 148] on td "ФПБ Консалт / FPBCONSULT / fpbconsult.com" at bounding box center [134, 157] width 82 height 33
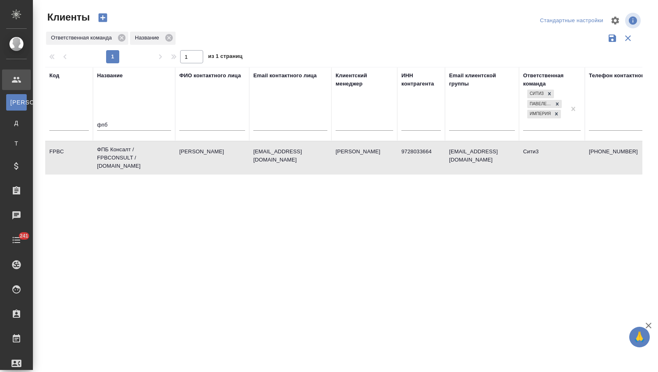
click at [117, 148] on td "ФПБ Консалт / FPBCONSULT / fpbconsult.com" at bounding box center [134, 157] width 82 height 33
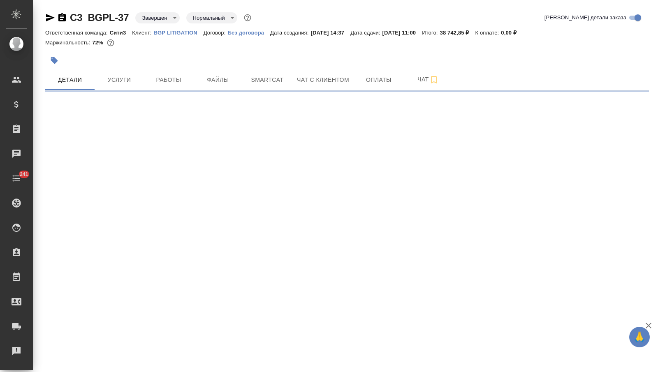
select select "RU"
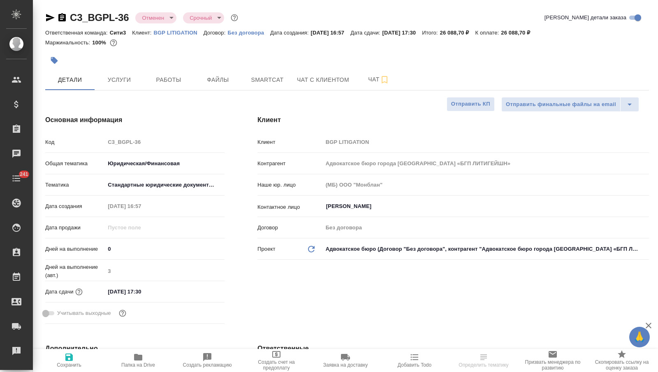
type textarea "x"
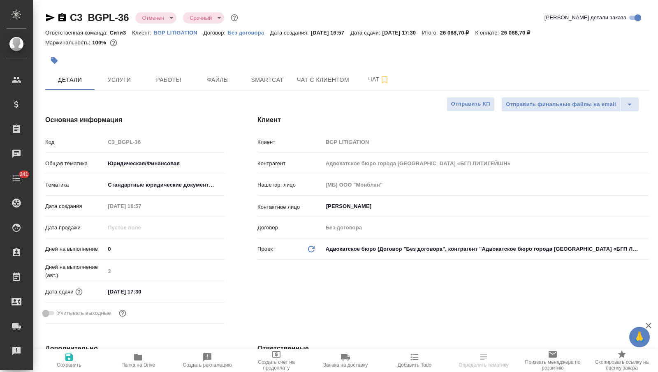
type textarea "x"
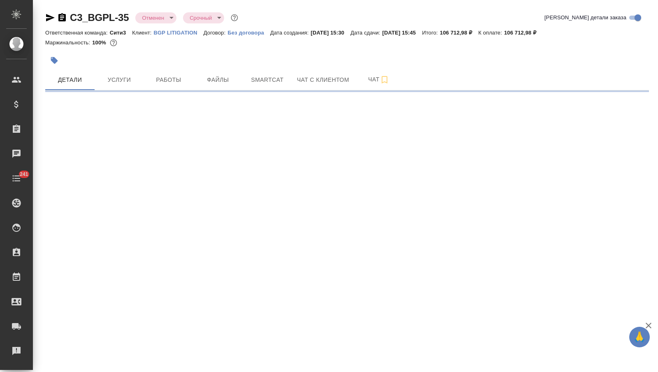
select select "RU"
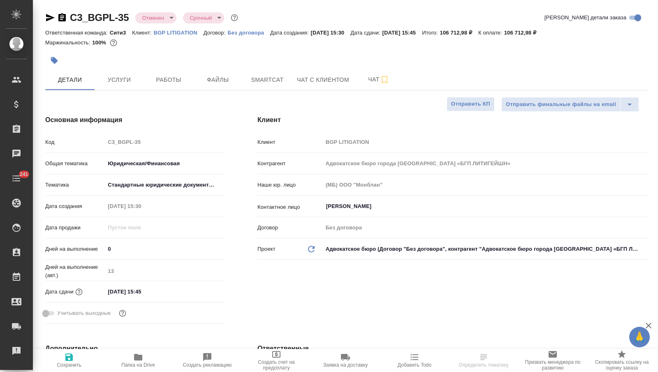
type textarea "x"
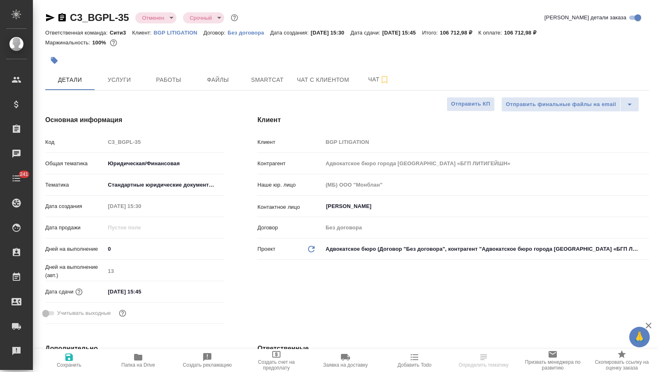
type textarea "x"
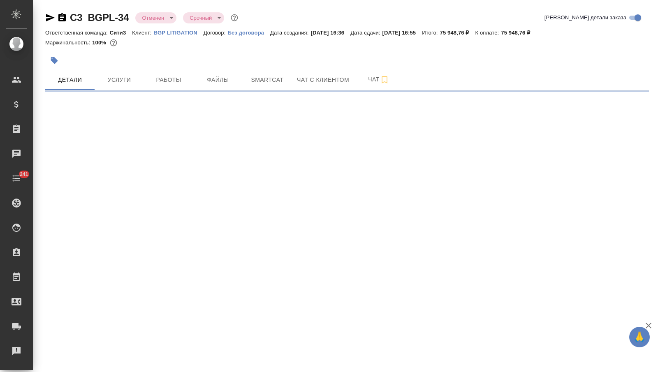
select select "RU"
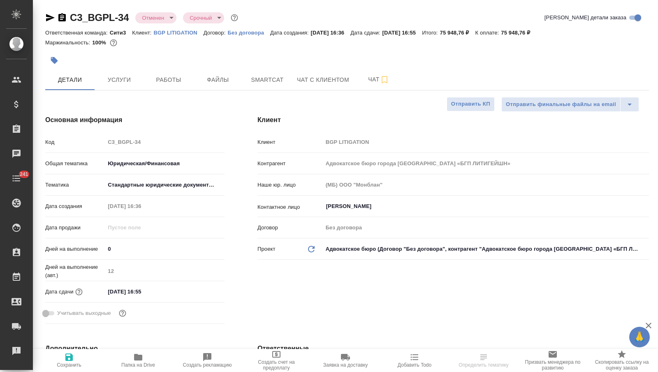
type textarea "x"
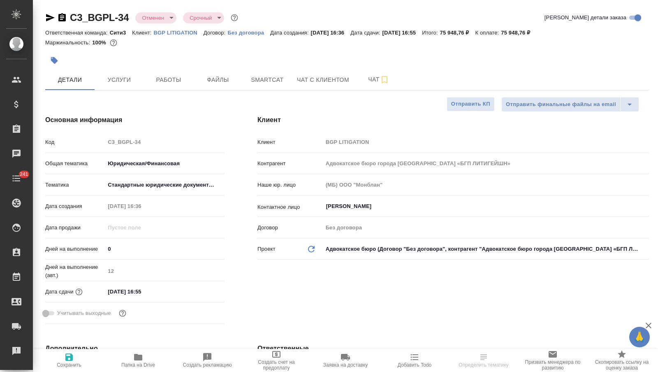
type textarea "x"
select select "RU"
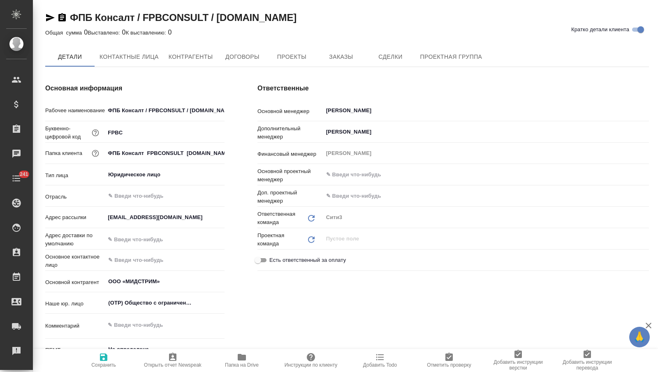
type textarea "x"
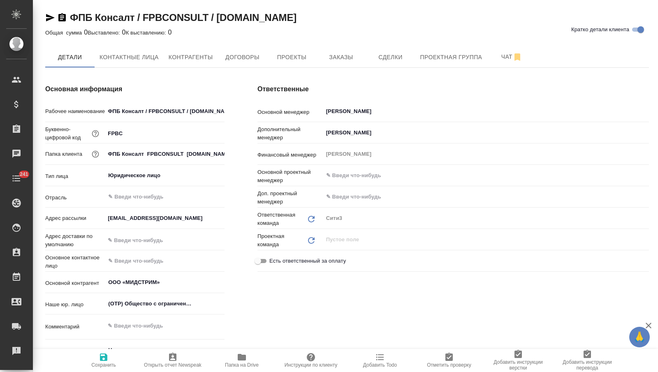
type textarea "x"
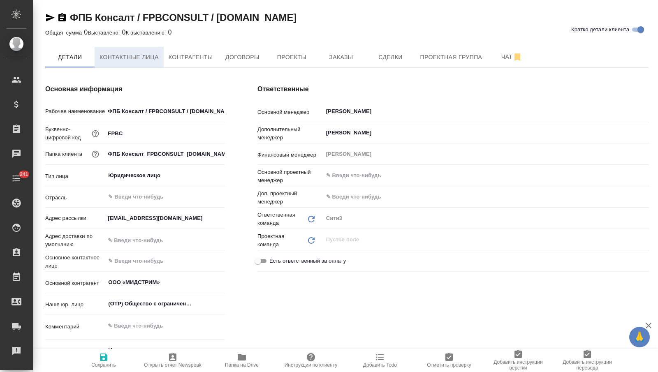
click at [139, 64] on button "Контактные лица" at bounding box center [129, 57] width 69 height 21
select select "RU"
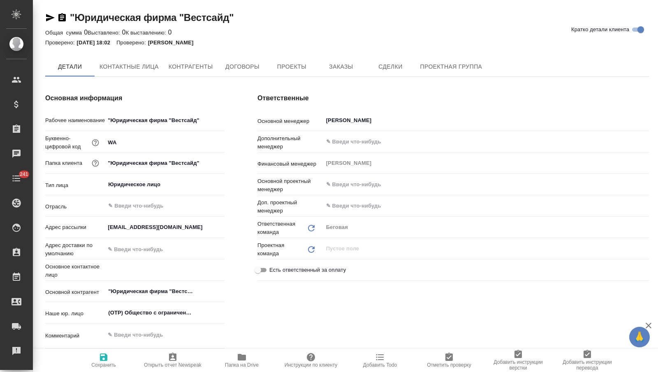
type textarea "x"
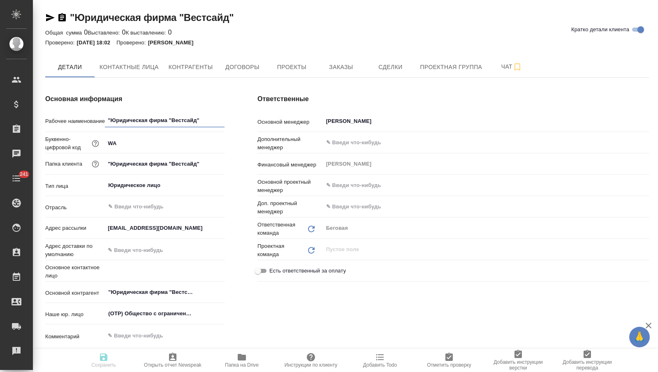
type textarea "x"
click at [327, 70] on span "Заказы" at bounding box center [340, 67] width 39 height 10
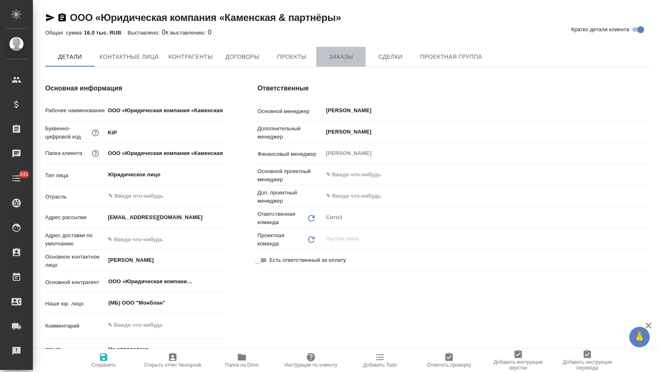
click at [329, 60] on span "Заказы" at bounding box center [340, 57] width 39 height 10
type textarea "x"
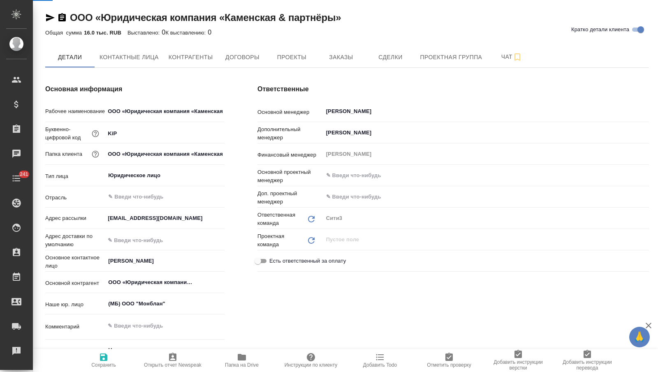
type textarea "x"
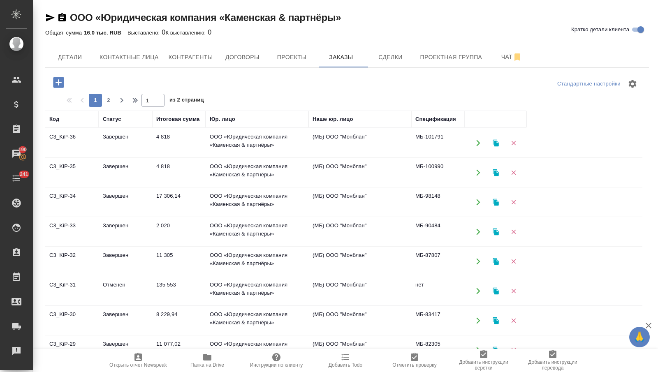
click at [137, 146] on td "Завершен" at bounding box center [125, 143] width 53 height 29
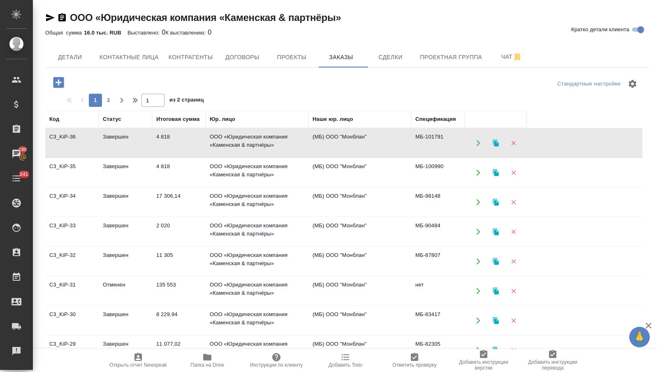
click at [137, 146] on td "Завершен" at bounding box center [125, 143] width 53 height 29
click at [223, 162] on td "ООО «Юридическая компания «Каменская & партнёры»" at bounding box center [257, 172] width 103 height 29
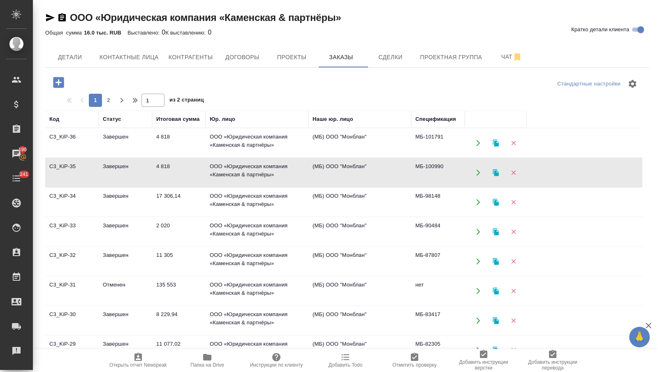
click at [158, 207] on td "17 306,14" at bounding box center [178, 202] width 53 height 29
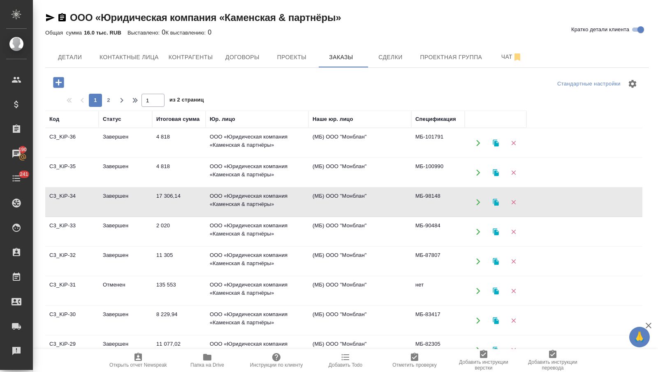
click at [158, 207] on td "17 306,14" at bounding box center [178, 202] width 53 height 29
click at [145, 58] on span "Контактные лица" at bounding box center [129, 57] width 59 height 10
select select "RU"
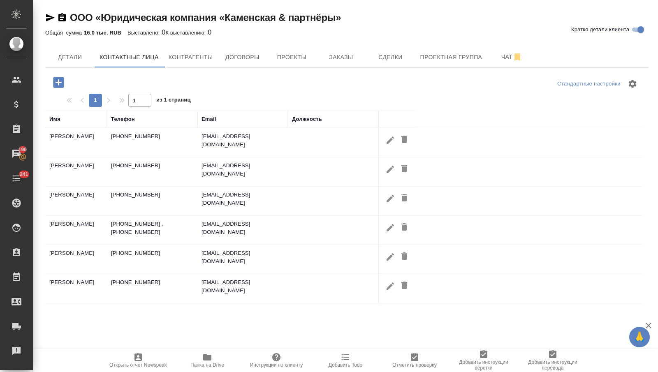
click at [213, 146] on td "kma@kplf.ru" at bounding box center [242, 142] width 90 height 29
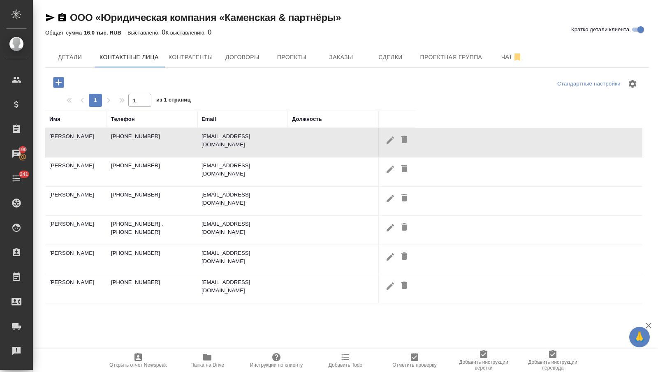
click at [213, 146] on td "kma@kplf.ru" at bounding box center [242, 142] width 90 height 29
click at [389, 140] on icon "button" at bounding box center [390, 139] width 7 height 7
type input "Маргарита"
type input "Калинина"
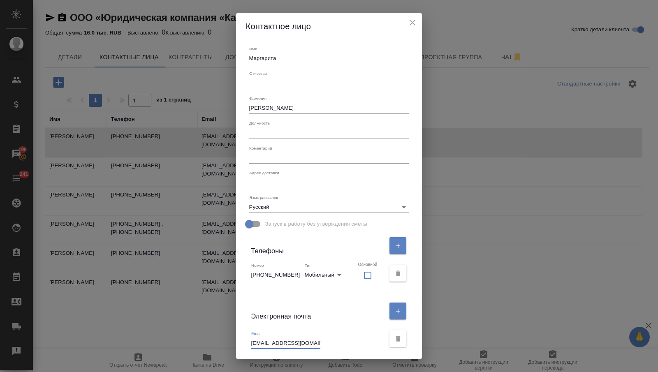
drag, startPoint x: 296, startPoint y: 343, endPoint x: 254, endPoint y: 345, distance: 41.6
click at [254, 345] on div "Имя Маргарита Отчество Фамилия Калинина Должность Коментарий x Адрес доставки x…" at bounding box center [329, 199] width 186 height 320
click at [193, 208] on div "Контактное лицо Имя Маргарита Отчество Фамилия Калинина Должность Коментарий x …" at bounding box center [329, 186] width 658 height 372
click at [408, 20] on icon "close" at bounding box center [413, 23] width 10 height 10
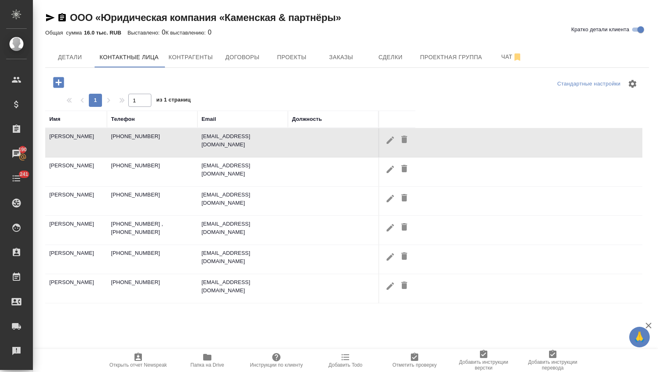
click at [387, 165] on icon "button" at bounding box center [390, 170] width 10 height 10
type input "Анжела"
type input "Михалева"
type textarea "Россия, 123112, г. Москва Пресненская набережная, д. 12 БК "Башня Федерация" в …"
type input "phone"
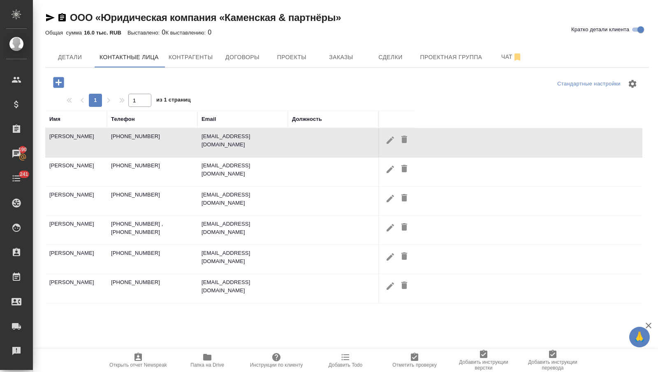
checkbox input "false"
type input "bav@kplf.ru"
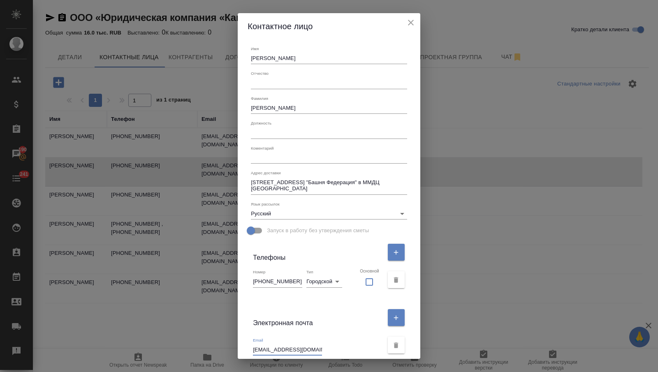
drag, startPoint x: 299, startPoint y: 348, endPoint x: 242, endPoint y: 348, distance: 57.6
click at [242, 348] on div "Контактное лицо Имя Анжела Отчество Фамилия Михалева Должность Коментарий x Адр…" at bounding box center [329, 186] width 658 height 372
click at [143, 208] on div "Контактное лицо Имя Анжела Отчество Фамилия Михалева Должность Коментарий x Адр…" at bounding box center [329, 186] width 658 height 372
click at [408, 21] on icon "close" at bounding box center [411, 23] width 6 height 6
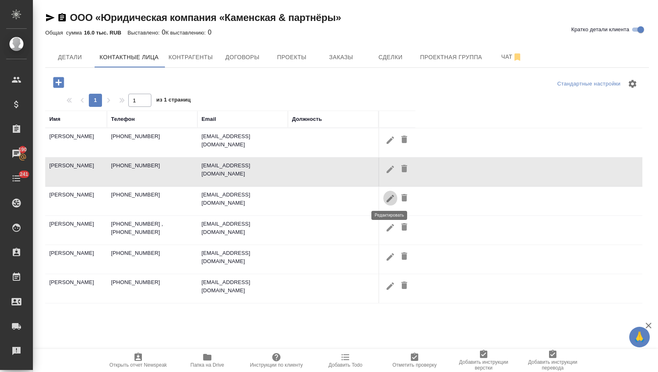
click at [388, 197] on icon "button" at bounding box center [390, 199] width 10 height 10
type input "Александра"
type input "Шрамко"
type textarea "Александра Шрамко ассистент консультанта www.kplf.ru"
type textarea "Россия, 123112, г. Москва Пресненская набережная, д. 12 БК "Башня Федерация" в …"
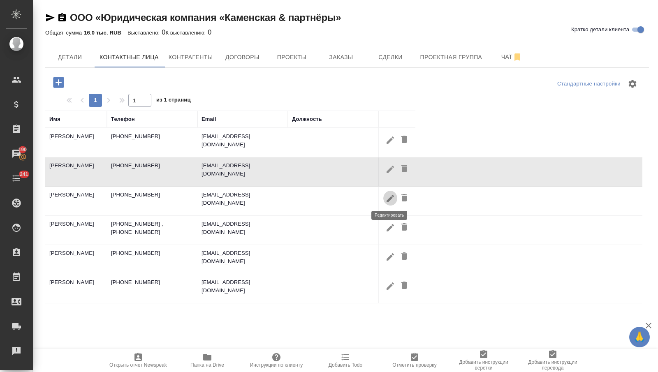
checkbox input "false"
type input "shra@kplf.ru"
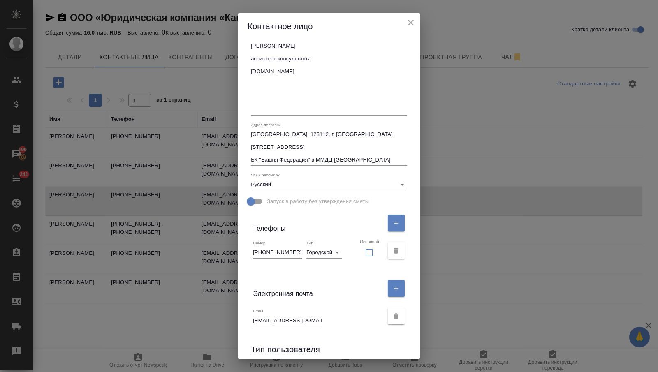
scroll to position [118, 0]
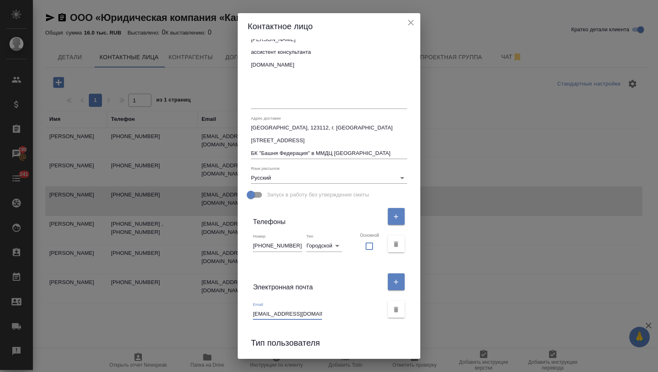
drag, startPoint x: 301, startPoint y: 313, endPoint x: 250, endPoint y: 317, distance: 51.2
click at [250, 317] on div "Имя Александра Отчество Фамилия Шрамко Должность Коментарий Александра Шрамко а…" at bounding box center [329, 199] width 183 height 320
drag, startPoint x: 301, startPoint y: 312, endPoint x: 246, endPoint y: 312, distance: 55.1
click at [246, 312] on div "Контактное лицо Имя Александра Отчество Фамилия Шрамко Должность Коментарий Але…" at bounding box center [329, 186] width 658 height 372
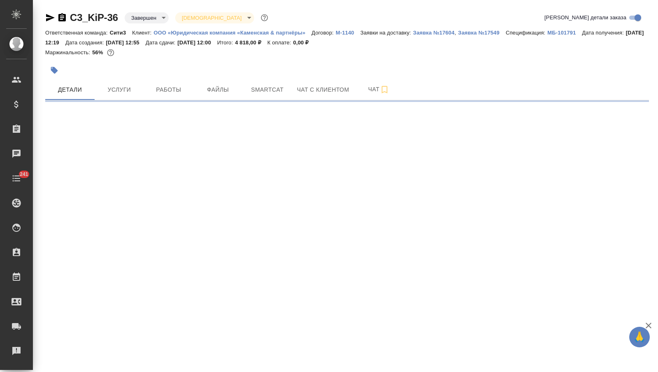
select select "RU"
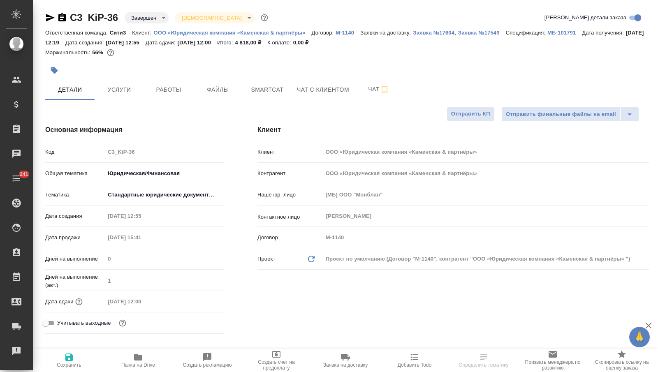
type textarea "x"
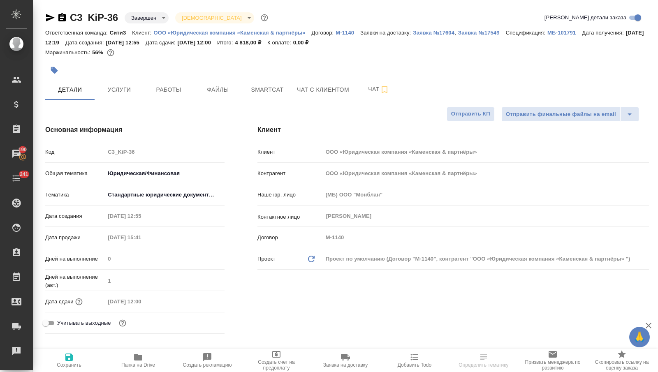
type textarea "x"
select select "RU"
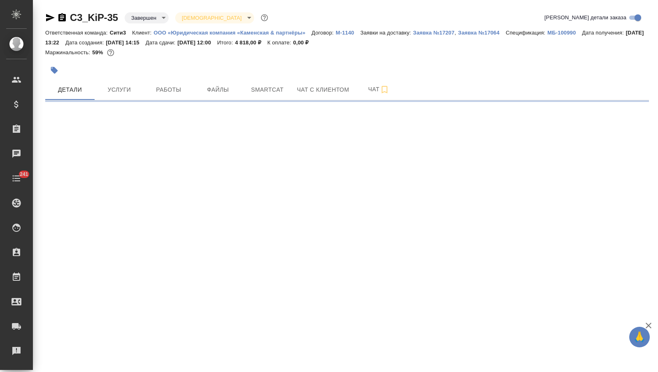
select select "RU"
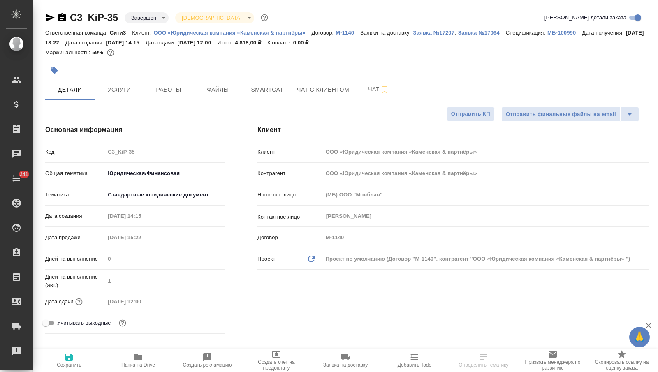
type textarea "x"
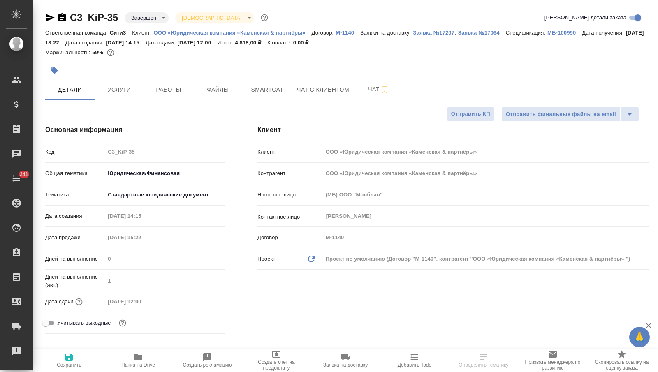
type textarea "x"
select select "RU"
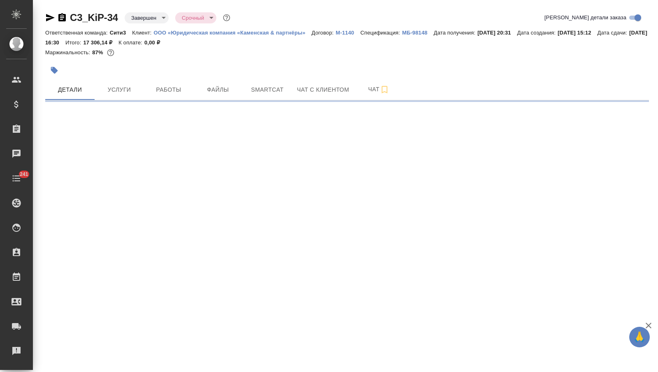
select select "RU"
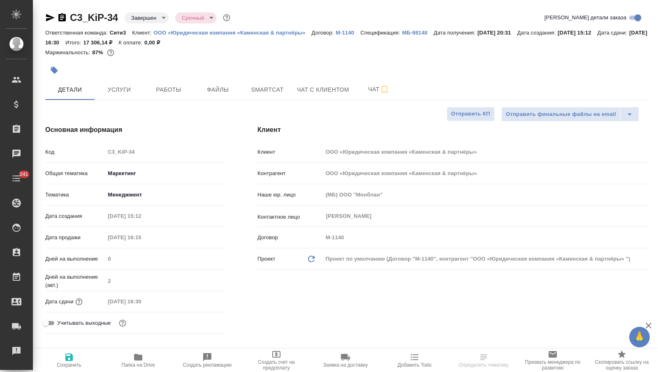
type textarea "x"
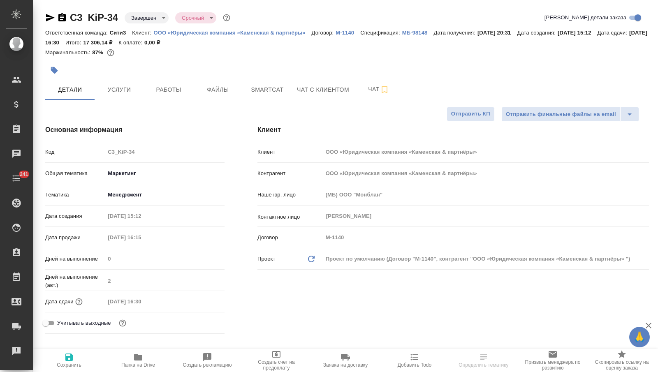
type textarea "x"
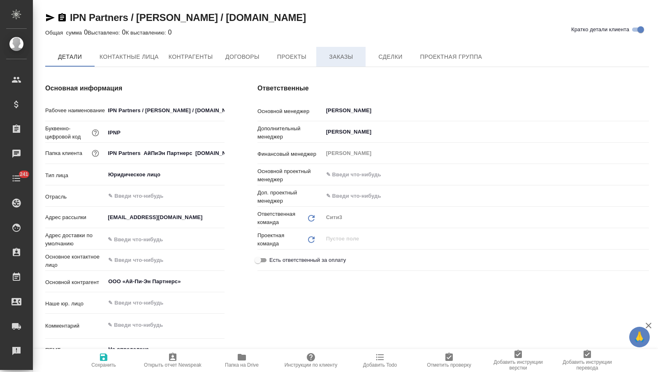
type textarea "x"
click at [337, 56] on span "Заказы" at bounding box center [340, 57] width 39 height 10
type textarea "x"
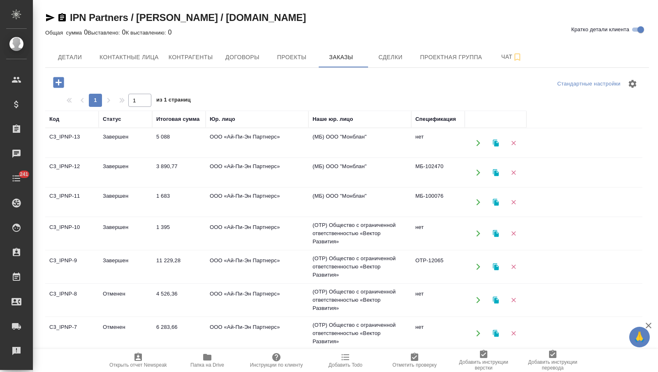
click at [199, 137] on td "5 088" at bounding box center [178, 143] width 53 height 29
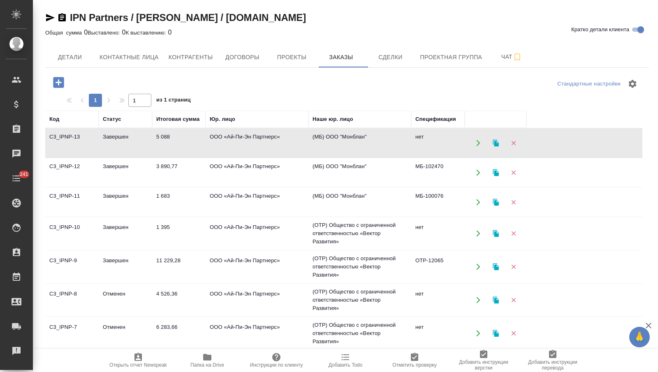
click at [199, 137] on td "5 088" at bounding box center [178, 143] width 53 height 29
click at [170, 163] on td "3 890,77" at bounding box center [178, 172] width 53 height 29
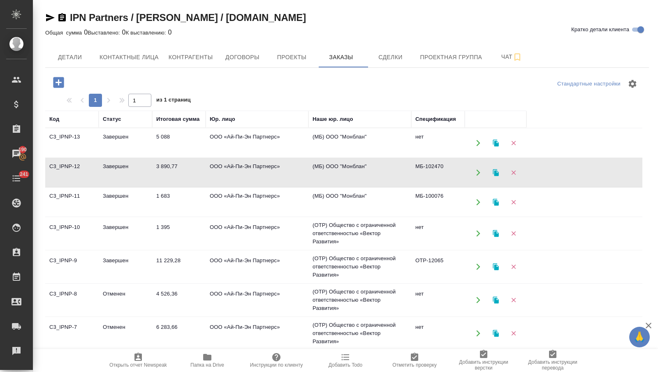
click at [170, 163] on td "3 890,77" at bounding box center [178, 172] width 53 height 29
click at [150, 194] on td "Завершен" at bounding box center [125, 202] width 53 height 29
click at [150, 195] on td "Завершен" at bounding box center [125, 202] width 53 height 29
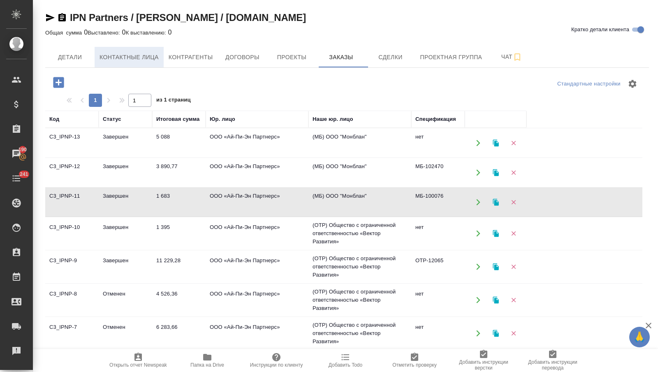
click at [153, 61] on span "Контактные лица" at bounding box center [129, 57] width 59 height 10
select select "RU"
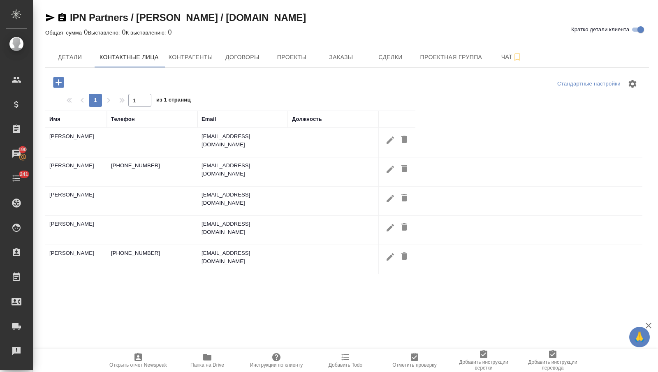
click at [234, 130] on td "dt@ipnpartners.com" at bounding box center [242, 142] width 90 height 29
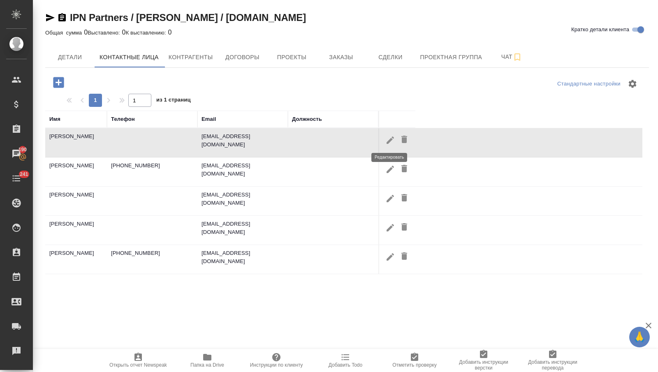
click at [389, 137] on icon "button" at bounding box center [390, 140] width 10 height 10
type input "Дарья"
type input "Макарова"
type input "Пользователь"
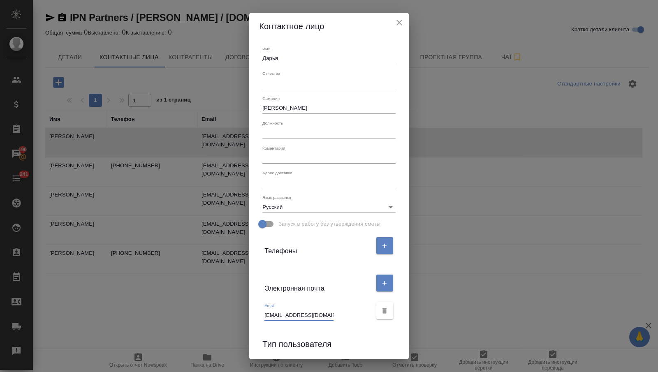
drag, startPoint x: 316, startPoint y: 311, endPoint x: 321, endPoint y: 313, distance: 5.1
click at [321, 313] on div "Email dt@ipnpartners.com" at bounding box center [317, 312] width 107 height 18
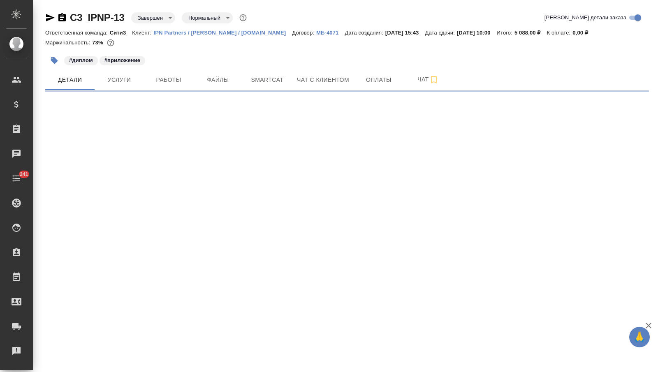
select select "RU"
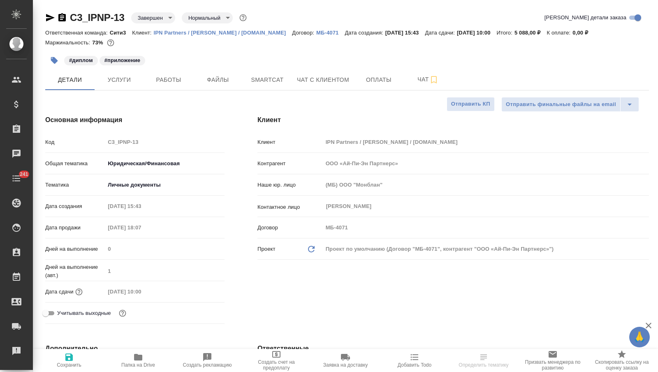
type textarea "x"
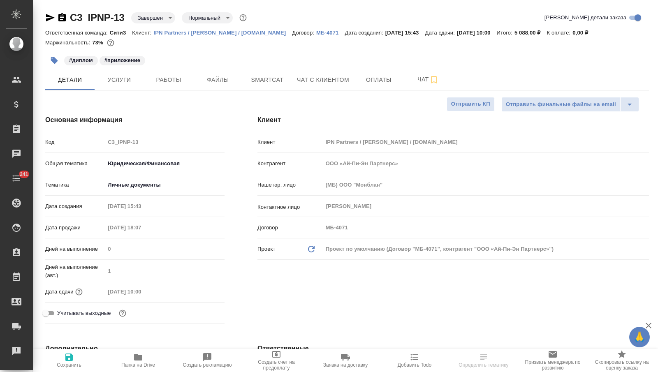
type textarea "x"
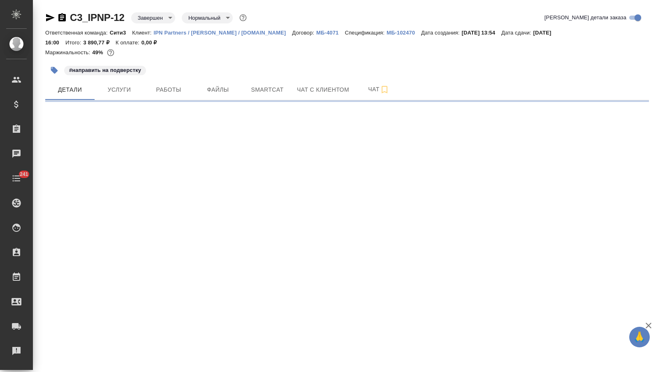
select select "RU"
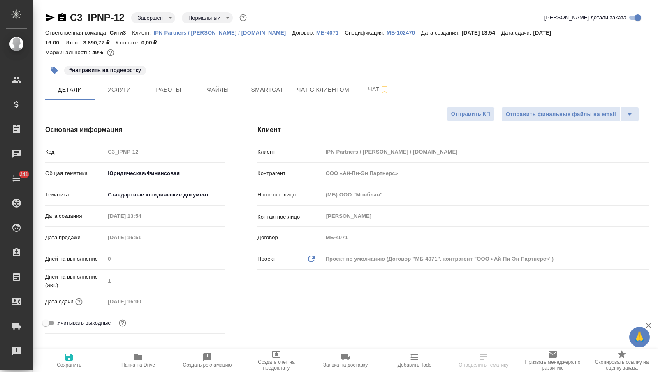
type textarea "x"
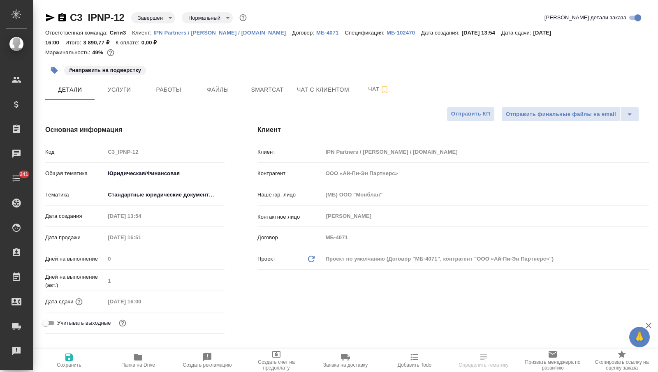
type textarea "x"
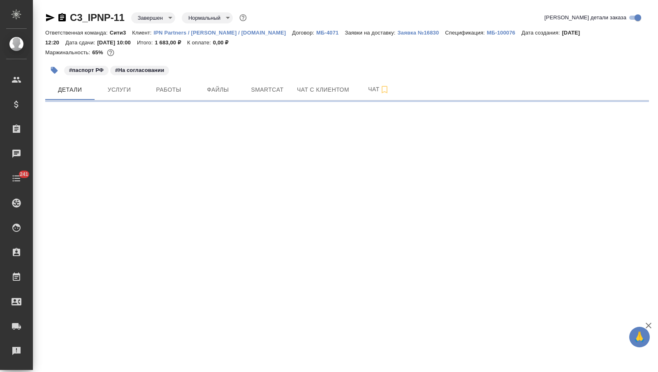
select select "RU"
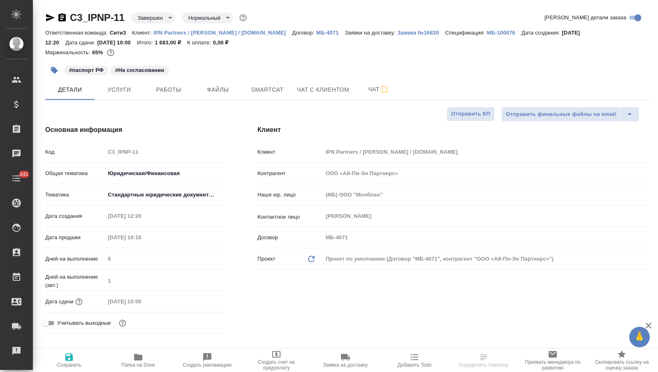
type textarea "x"
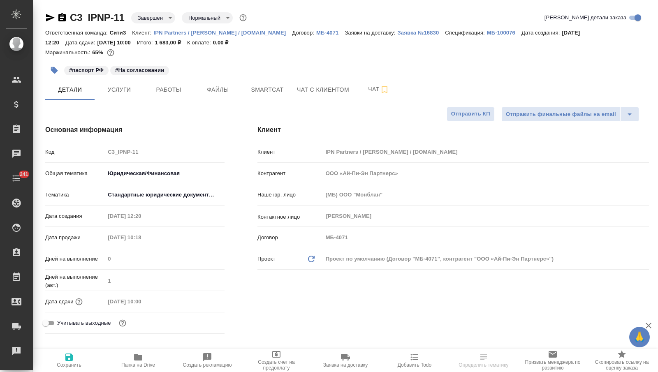
type textarea "x"
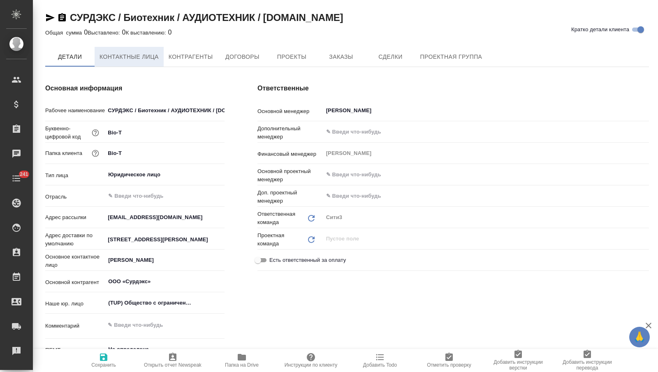
type textarea "x"
click at [146, 56] on span "Контактные лица" at bounding box center [129, 57] width 59 height 10
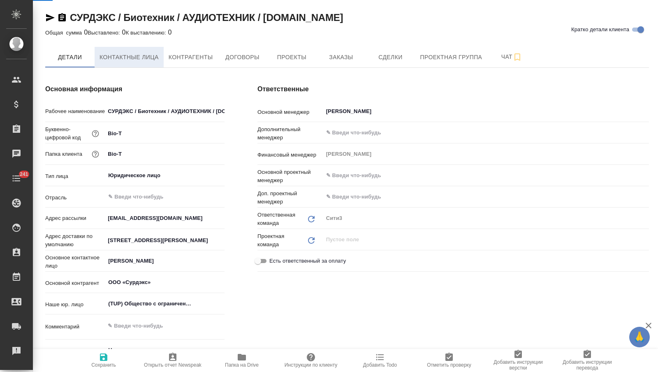
select select "RU"
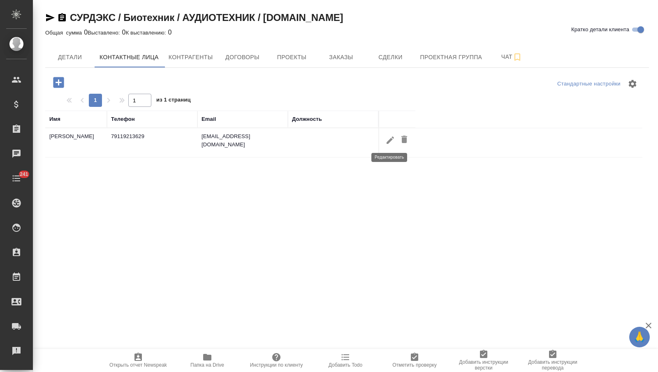
click at [391, 137] on icon "button" at bounding box center [390, 140] width 10 height 10
type input "Светлана"
type input "Пашкова"
type textarea "600000, г.Владимир, Октябрьский пр., д.22, 4 этаж, офис 1"
type input "Пользователь"
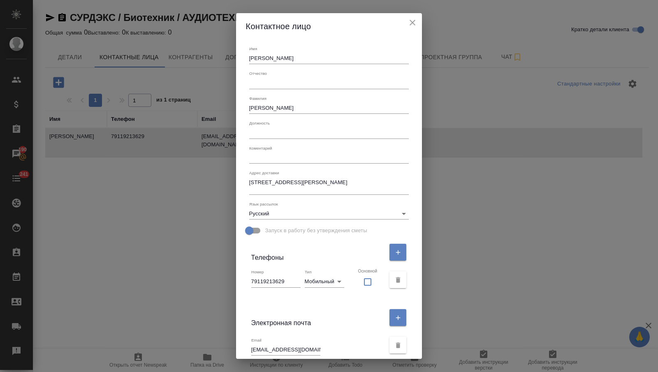
scroll to position [26, 0]
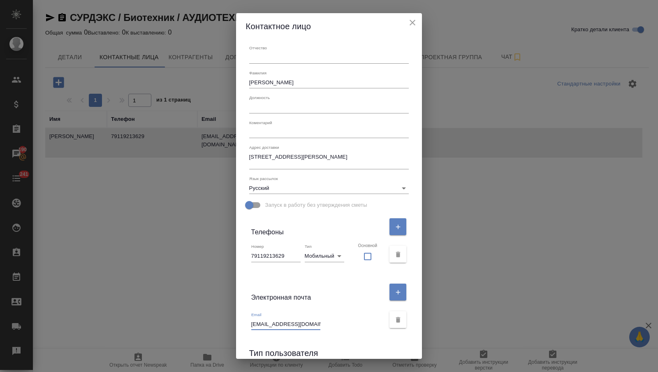
drag, startPoint x: 316, startPoint y: 321, endPoint x: 250, endPoint y: 322, distance: 65.4
click at [250, 322] on div "Имя Светлана Отчество Фамилия Пашкова Должность Коментарий x Адрес доставки 600…" at bounding box center [329, 199] width 186 height 320
drag, startPoint x: 257, startPoint y: 323, endPoint x: 302, endPoint y: 322, distance: 44.8
click at [302, 322] on div "Email 563@audiotechnik.ru" at bounding box center [329, 320] width 167 height 28
click at [301, 319] on input "563@audiotechnik.ru" at bounding box center [285, 325] width 69 height 12
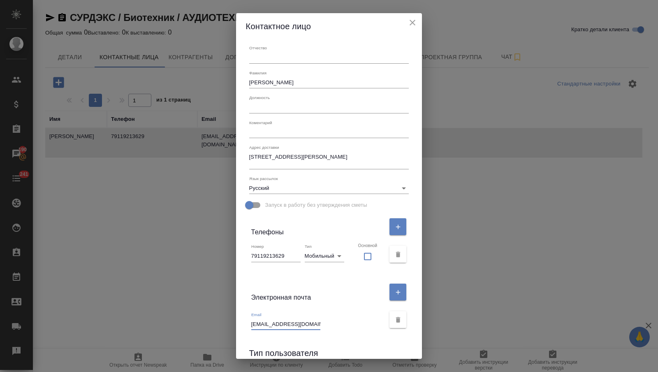
click at [211, 69] on div "Контактное лицо Имя Светлана Отчество Фамилия Пашкова Должность Коментарий x Ад…" at bounding box center [329, 186] width 658 height 372
click at [408, 24] on icon "close" at bounding box center [413, 23] width 10 height 10
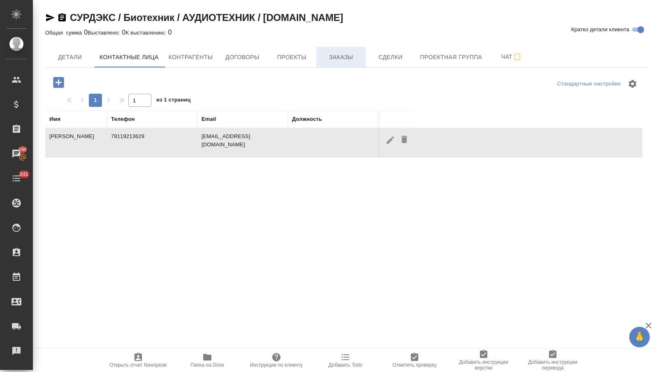
click at [351, 60] on span "Заказы" at bounding box center [340, 57] width 39 height 10
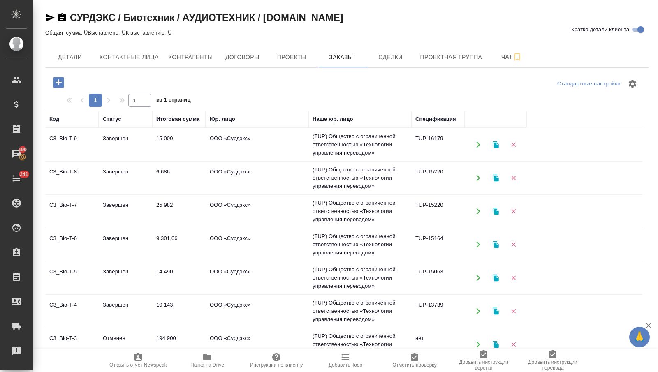
click at [174, 143] on td "15 000" at bounding box center [178, 144] width 53 height 29
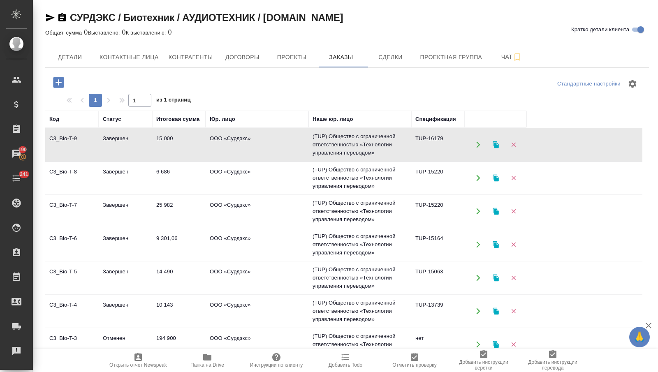
click at [174, 143] on td "15 000" at bounding box center [178, 144] width 53 height 29
click at [142, 53] on span "Контактные лица" at bounding box center [129, 57] width 59 height 10
select select "RU"
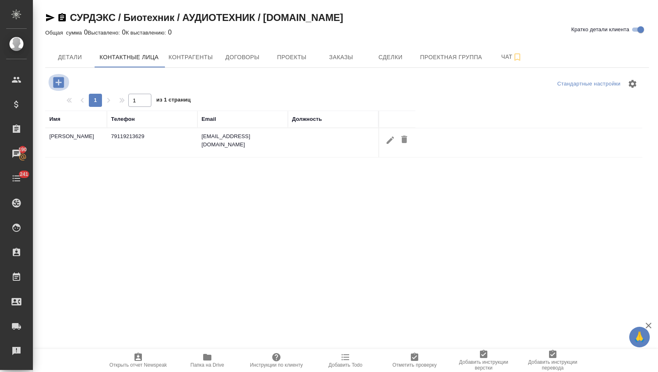
click at [60, 83] on icon "button" at bounding box center [58, 82] width 11 height 11
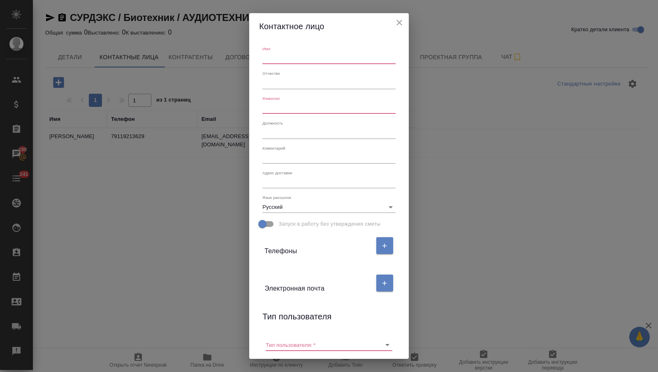
click at [279, 61] on input "text" at bounding box center [328, 59] width 133 height 12
type input "Елена"
click at [282, 105] on input "text" at bounding box center [328, 108] width 133 height 12
type input "Кабанова"
click at [381, 281] on button "button" at bounding box center [384, 283] width 17 height 17
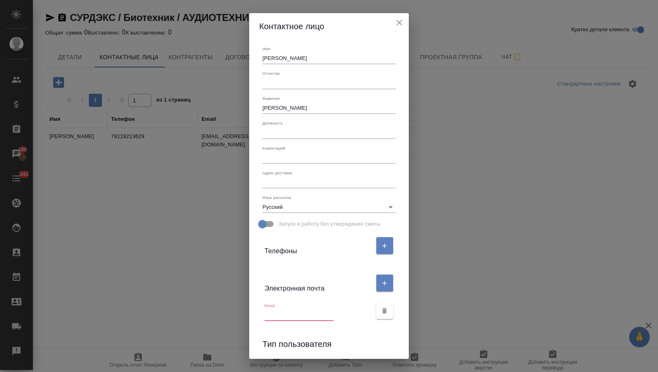
click at [300, 316] on input "text" at bounding box center [298, 316] width 69 height 12
paste input "C3_Bio-T-9"
type input "C3_Bio-T-9"
paste input "elena.kabanova@surdex.ru"
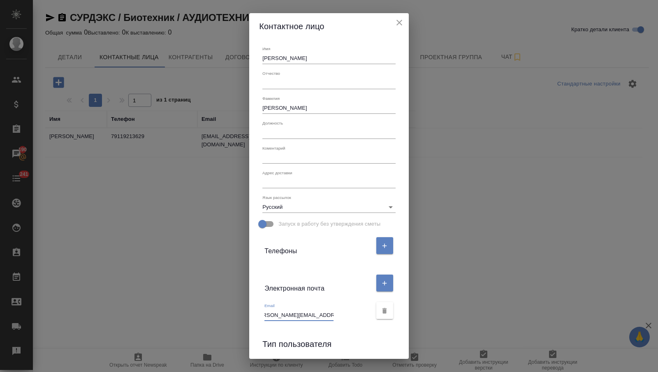
type input "elena.kabanova@surdex.ru"
click at [379, 247] on button "button" at bounding box center [384, 245] width 17 height 17
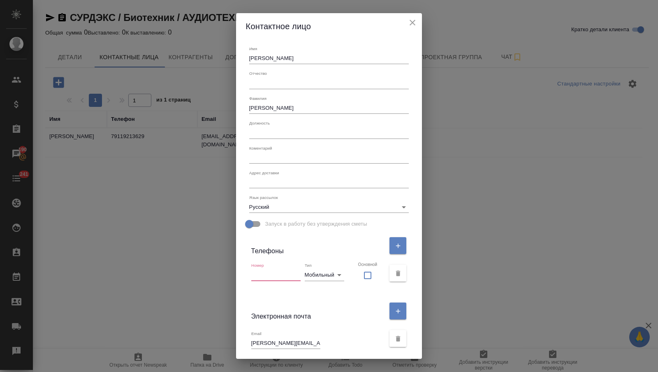
click at [292, 278] on input "text" at bounding box center [275, 275] width 49 height 12
paste input "+79190100476"
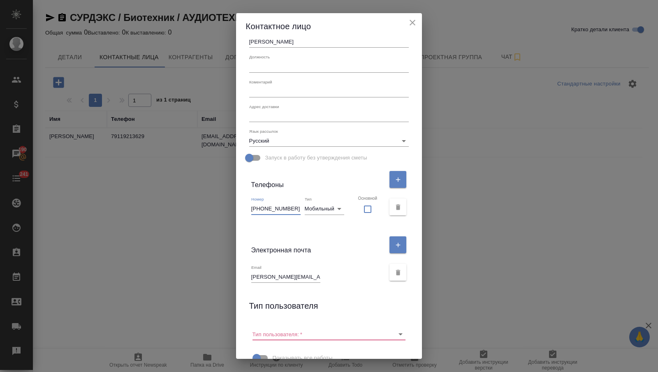
scroll to position [82, 0]
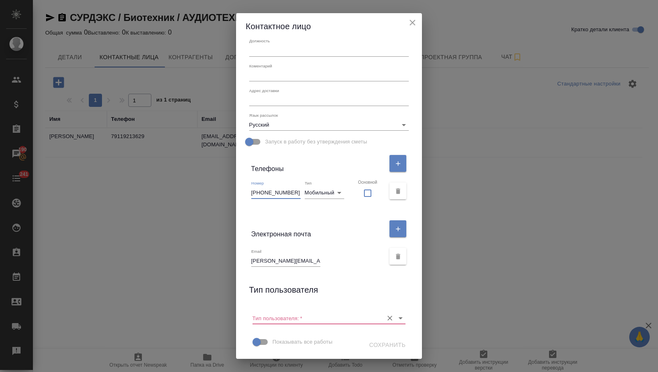
type input "+79190100476"
click at [330, 313] on input "Тип пользователя:   *" at bounding box center [316, 318] width 127 height 11
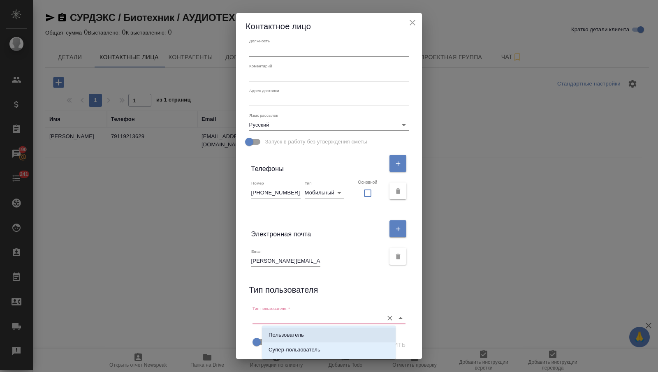
click at [326, 328] on li "Пользователь" at bounding box center [329, 335] width 134 height 15
type input "Пользователь"
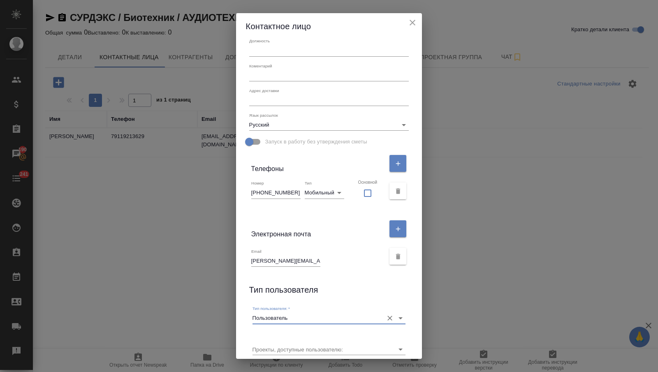
scroll to position [113, 0]
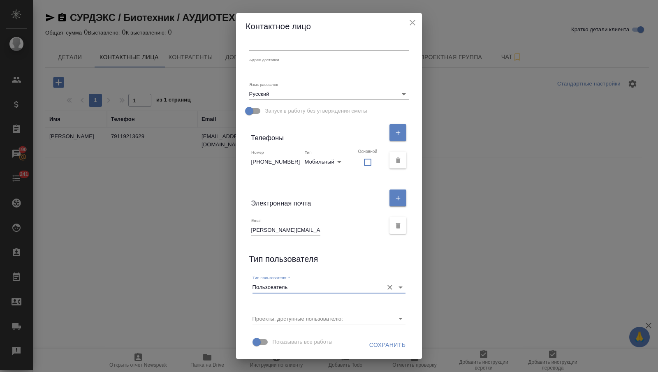
click at [369, 343] on span "Сохранить" at bounding box center [387, 345] width 37 height 10
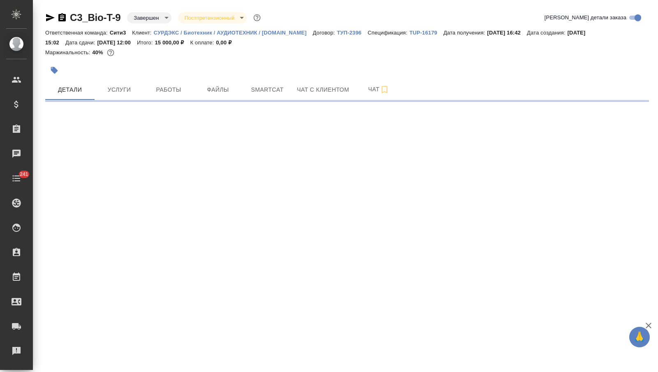
select select "RU"
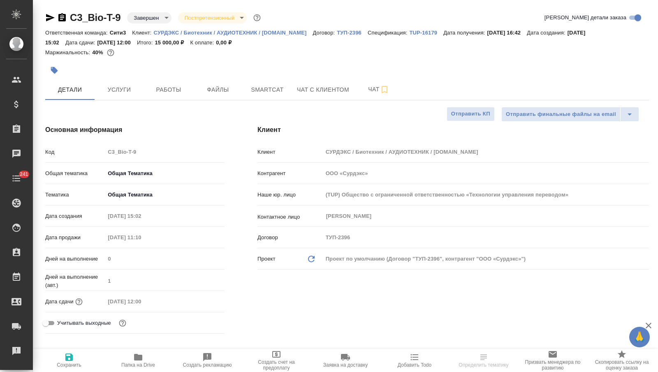
type textarea "x"
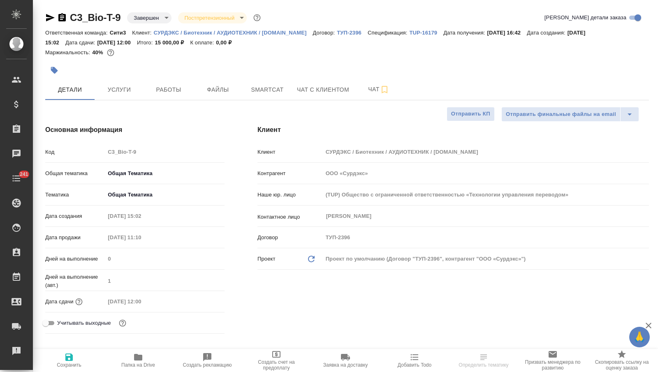
type textarea "x"
drag, startPoint x: 122, startPoint y: 14, endPoint x: 70, endPoint y: 17, distance: 51.9
click at [70, 17] on div "C3_Bio-T-9 Завершен closed Постпретензионный postClaim" at bounding box center [153, 17] width 217 height 13
copy link "C3_Bio-T-9"
type textarea "x"
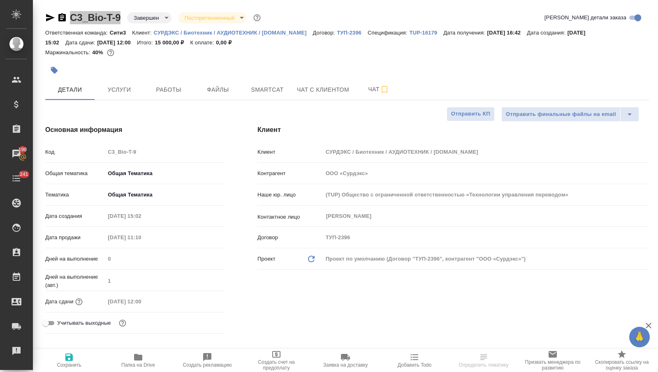
type textarea "x"
select select "RU"
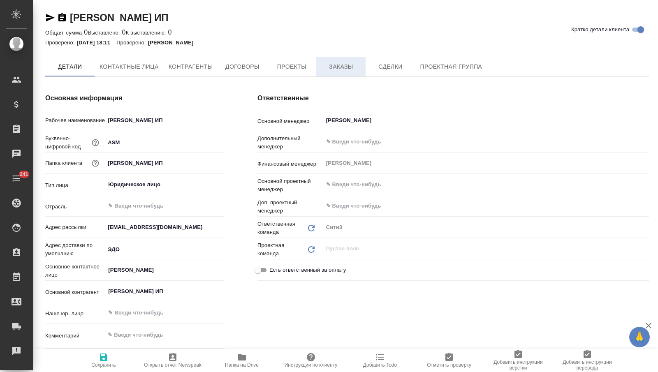
type textarea "x"
click at [352, 70] on span "Заказы" at bounding box center [340, 67] width 39 height 10
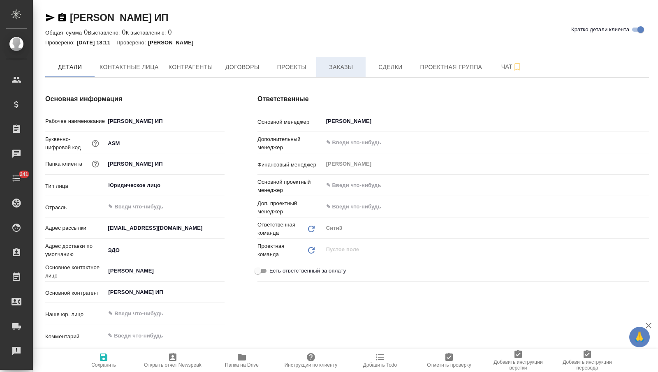
type textarea "x"
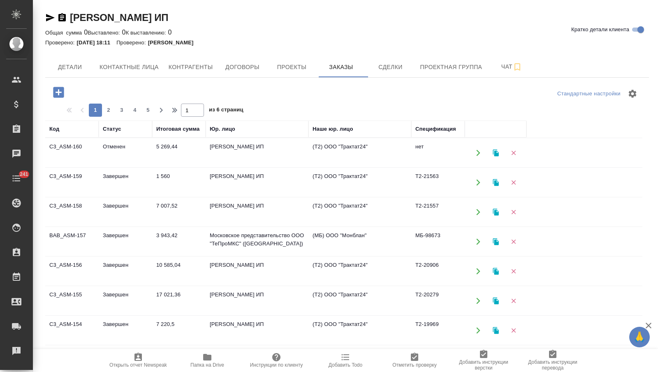
click at [169, 157] on td "5 269,44" at bounding box center [178, 153] width 53 height 29
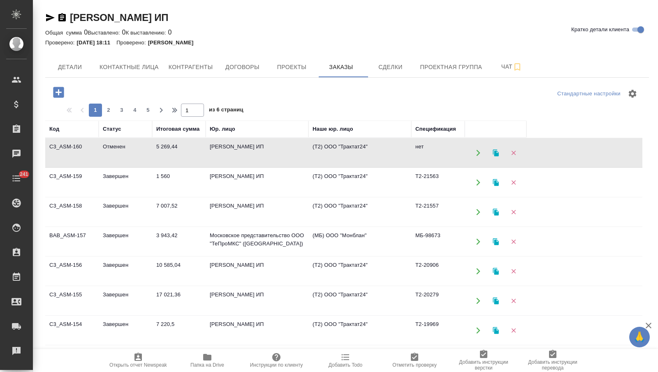
click at [172, 158] on td "5 269,44" at bounding box center [178, 153] width 53 height 29
click at [213, 176] on td "АВАКОВ СУРЕН МИРЗОЕВИЧ ИП" at bounding box center [257, 182] width 103 height 29
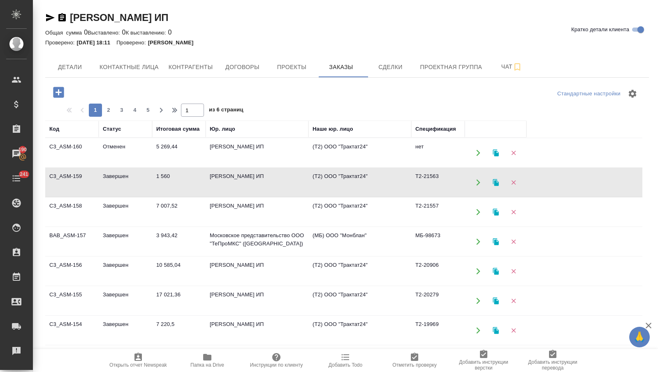
click at [213, 176] on td "АВАКОВ СУРЕН МИРЗОЕВИЧ ИП" at bounding box center [257, 182] width 103 height 29
click at [152, 70] on span "Контактные лица" at bounding box center [129, 67] width 59 height 10
select select "RU"
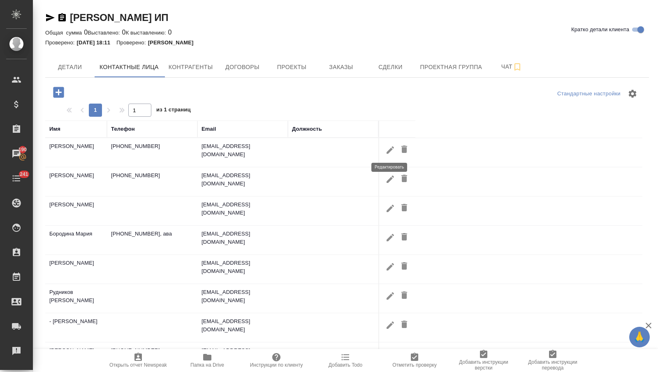
click at [391, 150] on icon "button" at bounding box center [390, 149] width 7 height 7
type input "Таисия"
type input "Немудрова"
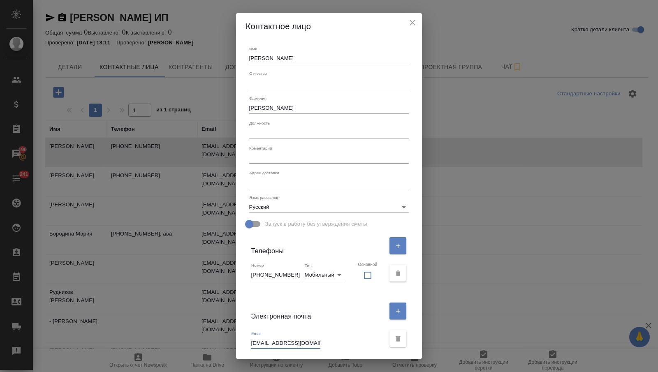
click at [292, 341] on input "t_nemoudrova@atplaw.com" at bounding box center [285, 344] width 69 height 12
click at [190, 162] on div "Контактное лицо Имя Таисия Отчество Фамилия Немудрова Должность Коментарий x Ад…" at bounding box center [329, 186] width 658 height 372
click at [408, 21] on icon "close" at bounding box center [413, 23] width 10 height 10
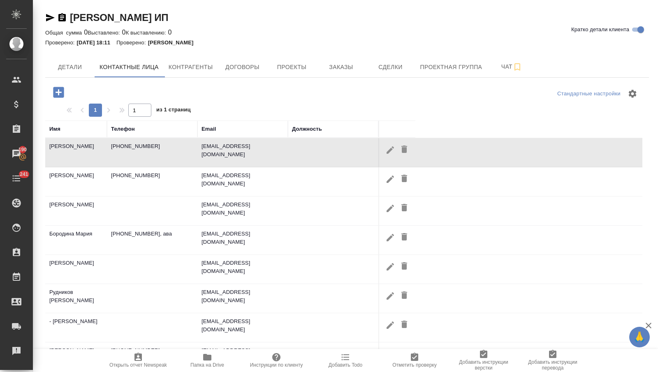
click at [391, 175] on icon "button" at bounding box center [390, 179] width 10 height 10
type input "Дмитрий"
type input "Тарасов"
type textarea "“Аваков Тарасов и партнеры” www.atplaw.com"
type input "+7(495) 925-00-94"
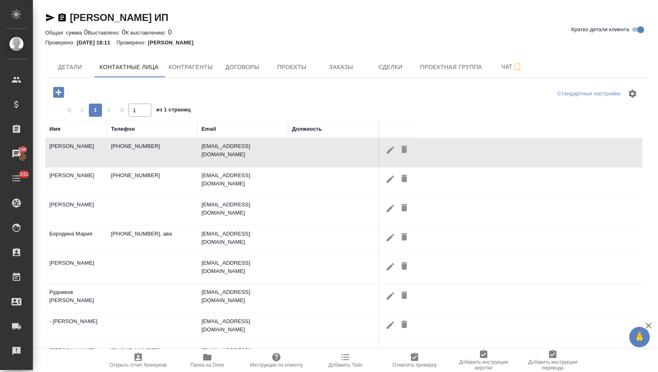
type input "phone"
checkbox input "false"
type input "d_tarasov@atplaw.com"
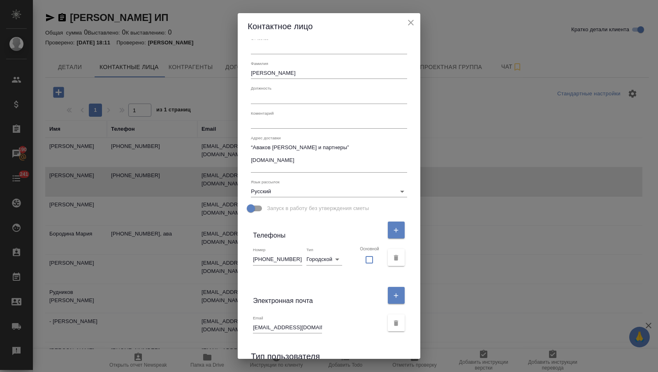
scroll to position [35, 0]
click at [291, 320] on div "Email d_tarasov@atplaw.com" at bounding box center [287, 324] width 69 height 18
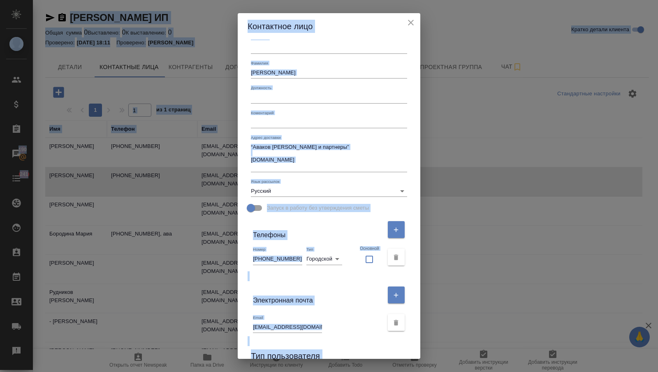
copy body "AWATERA Nikitina Tatiana Клиенты Спецификации Заказы 190 Чаты 241 Todo Проекты …"
click at [292, 328] on input "d_tarasov@atplaw.com" at bounding box center [287, 328] width 69 height 12
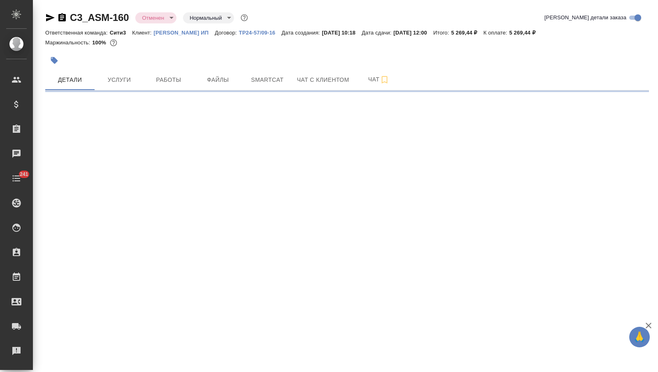
select select "RU"
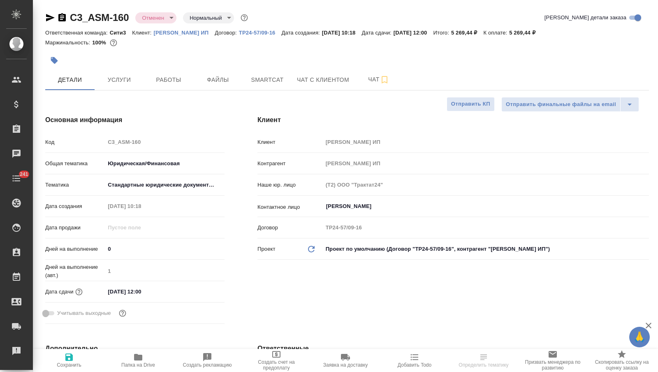
type textarea "x"
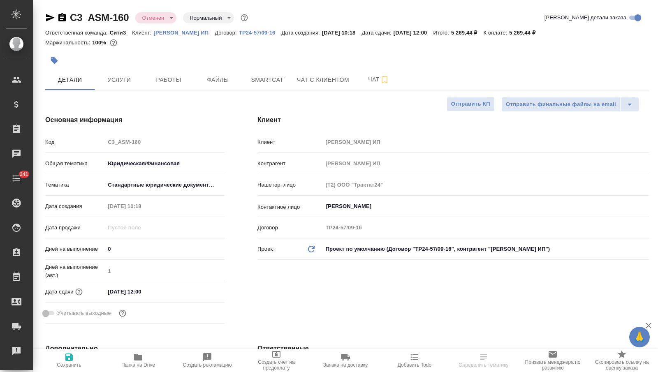
type textarea "x"
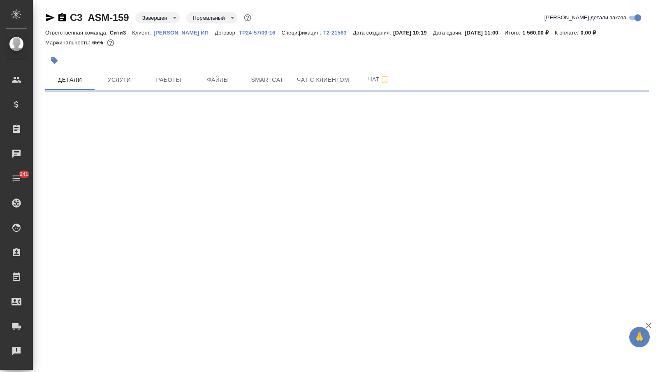
select select "RU"
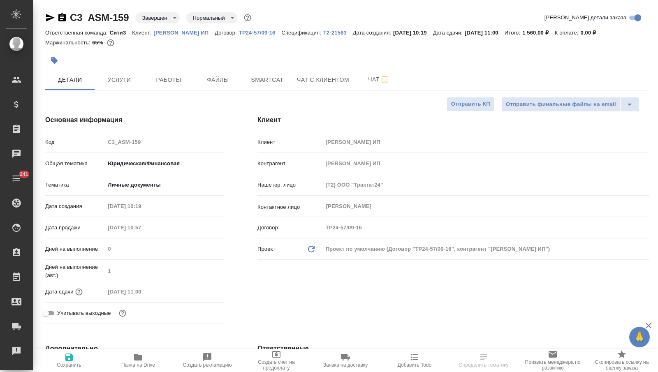
type textarea "x"
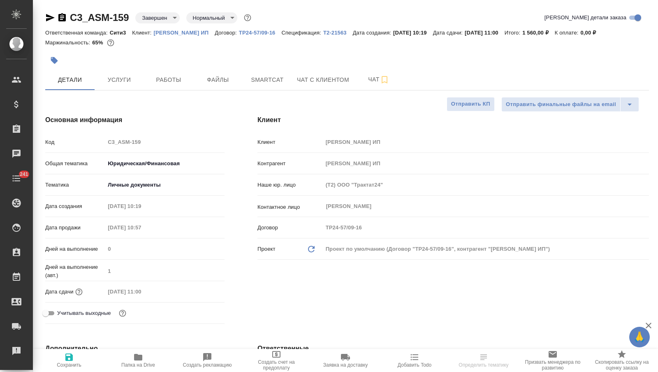
type textarea "x"
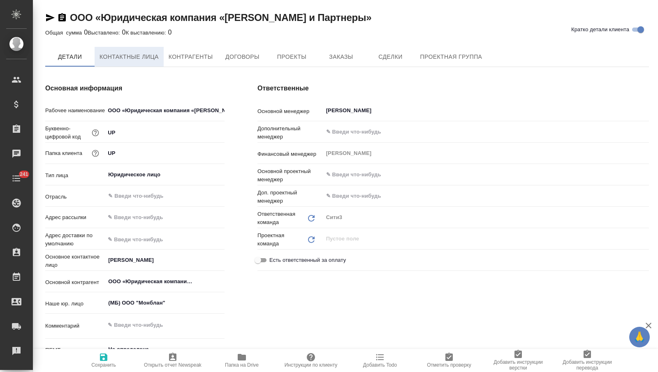
click at [137, 60] on span "Контактные лица" at bounding box center [129, 57] width 59 height 10
select select "RU"
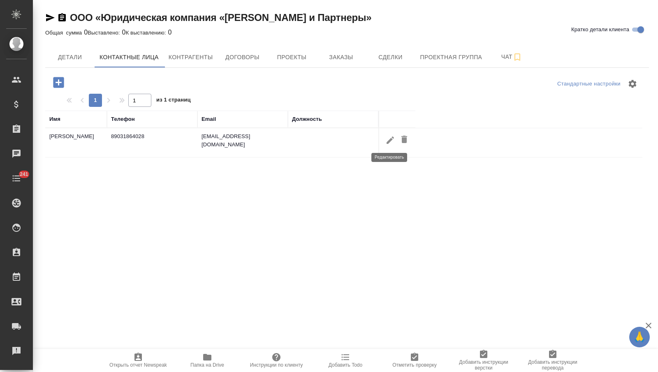
click at [390, 141] on icon "button" at bounding box center [390, 139] width 7 height 7
type input "[PERSON_NAME]"
type input "Пользователь"
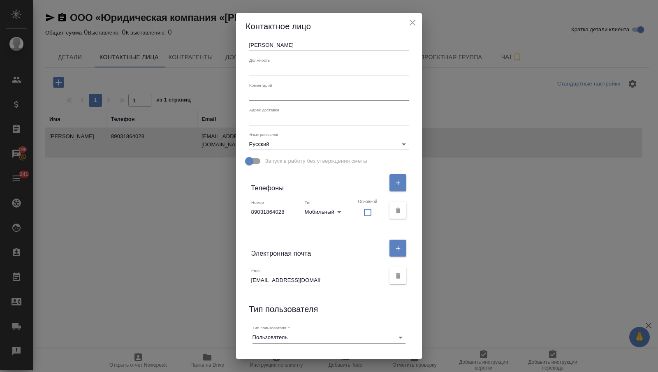
scroll to position [63, 0]
click at [303, 281] on input "[EMAIL_ADDRESS][DOMAIN_NAME]" at bounding box center [285, 281] width 69 height 12
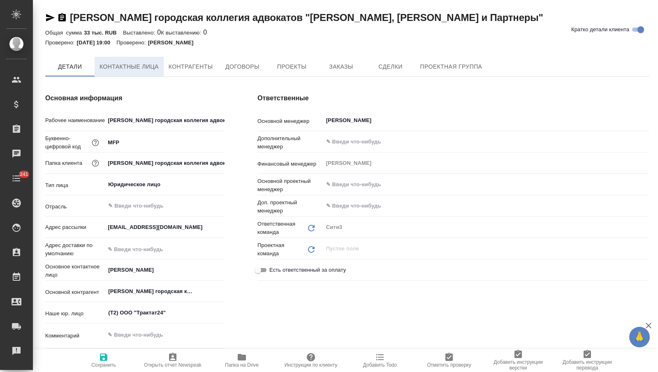
click at [138, 70] on span "Контактные лица" at bounding box center [129, 67] width 59 height 10
select select "RU"
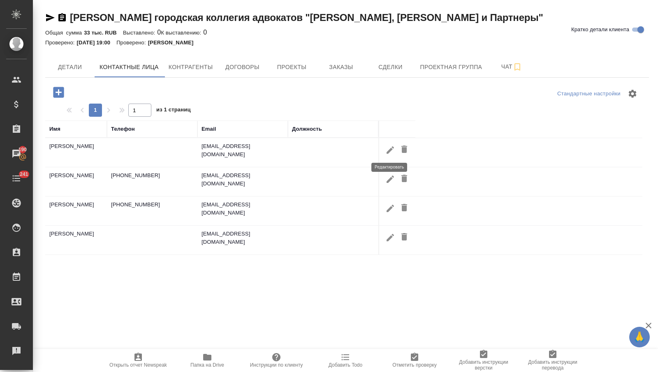
click at [390, 147] on icon "button" at bounding box center [390, 150] width 10 height 10
type input "[PERSON_NAME]"
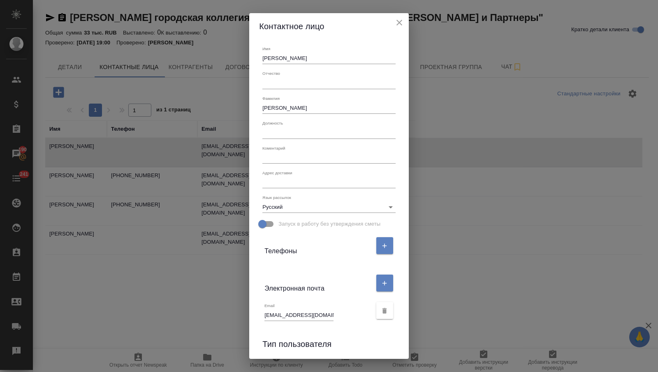
scroll to position [36, 0]
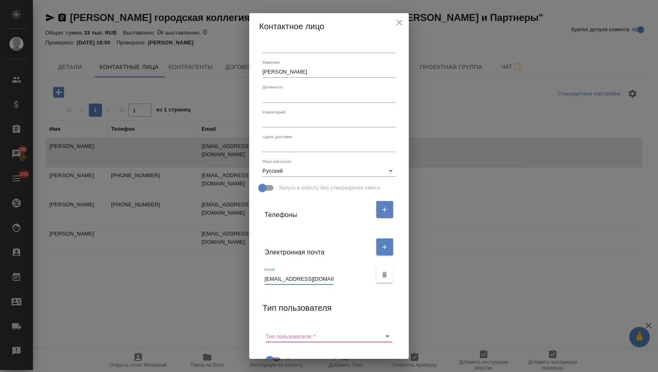
click at [297, 276] on input "[EMAIL_ADDRESS][DOMAIN_NAME]" at bounding box center [298, 280] width 69 height 12
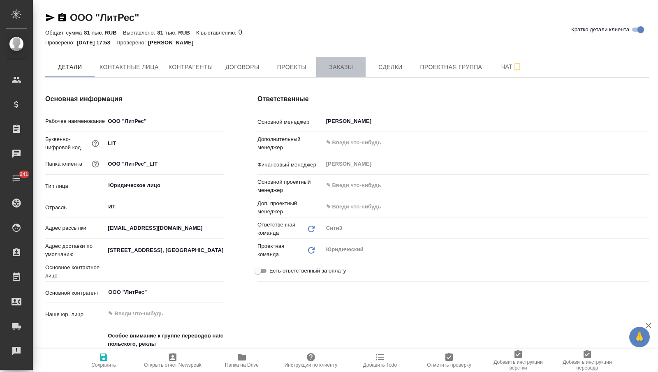
click at [336, 62] on span "Заказы" at bounding box center [340, 67] width 39 height 10
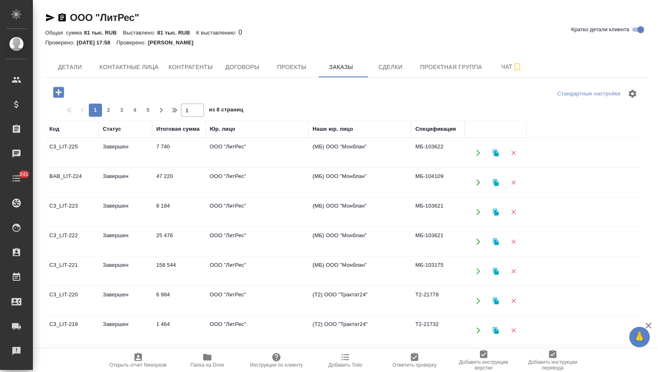
click at [178, 263] on td "158 544" at bounding box center [178, 271] width 53 height 29
click at [178, 264] on td "158 544" at bounding box center [178, 271] width 53 height 29
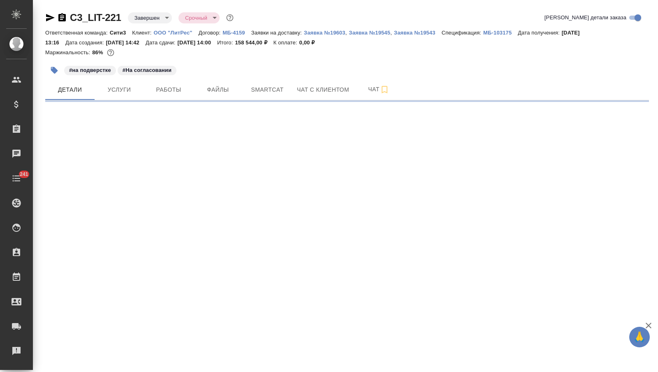
select select "RU"
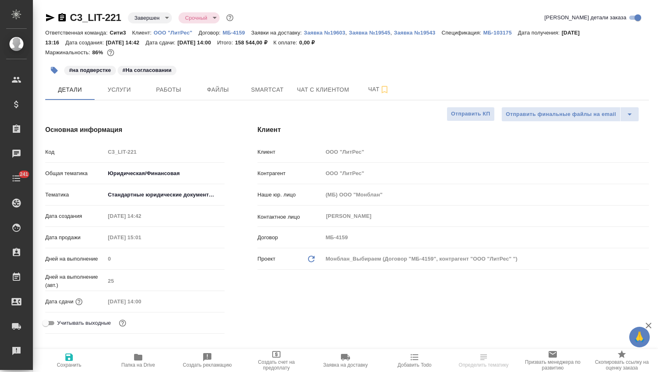
type textarea "x"
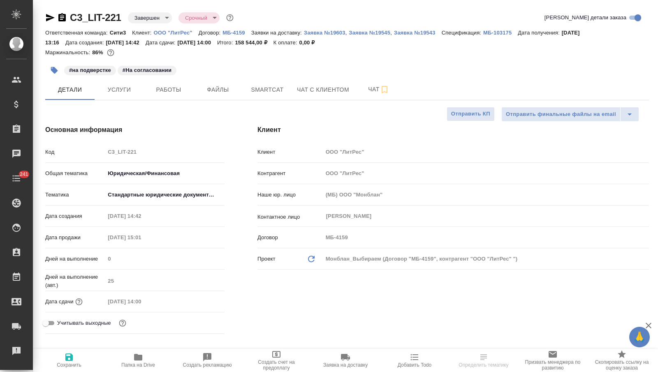
type textarea "x"
click at [106, 84] on button "Услуги" at bounding box center [119, 89] width 49 height 21
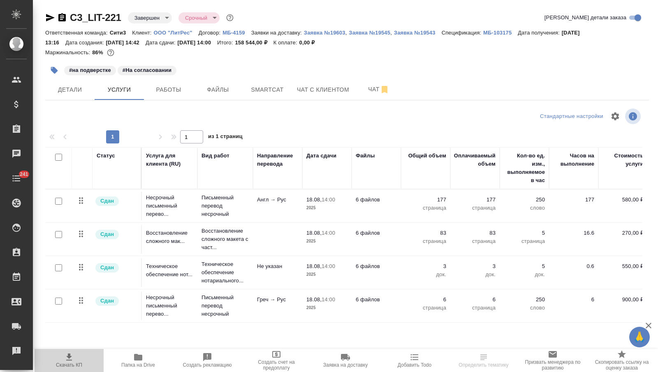
click at [63, 360] on span "Скачать КП" at bounding box center [68, 360] width 59 height 16
